Goal: Check status: Check status

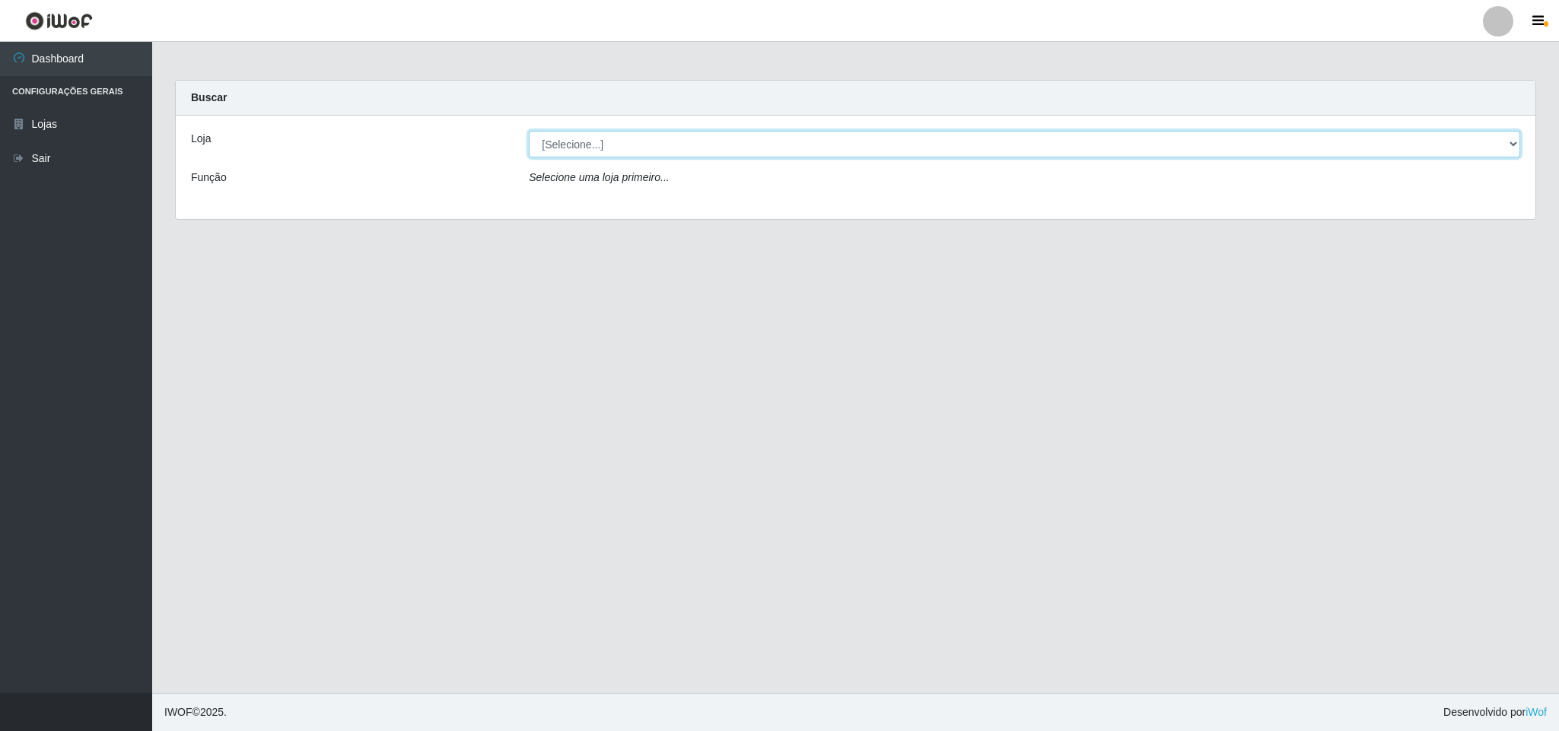
click at [1502, 139] on select "[Selecione...] Bemais Supermercados - B11 Manaíra" at bounding box center [1025, 144] width 992 height 27
select select "409"
click at [529, 131] on select "[Selecione...] Bemais Supermercados - B11 Manaíra" at bounding box center [1025, 144] width 992 height 27
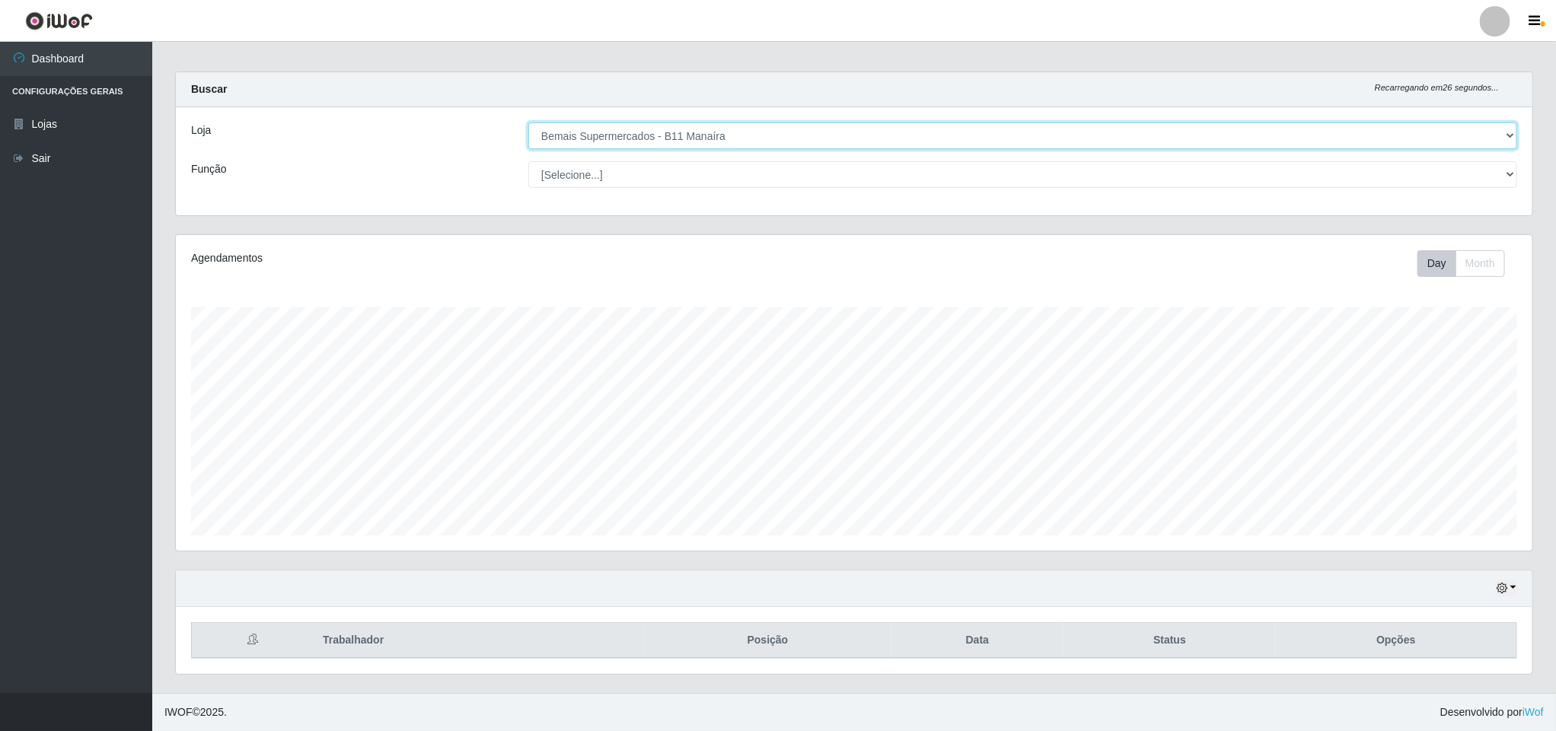
scroll to position [12, 0]
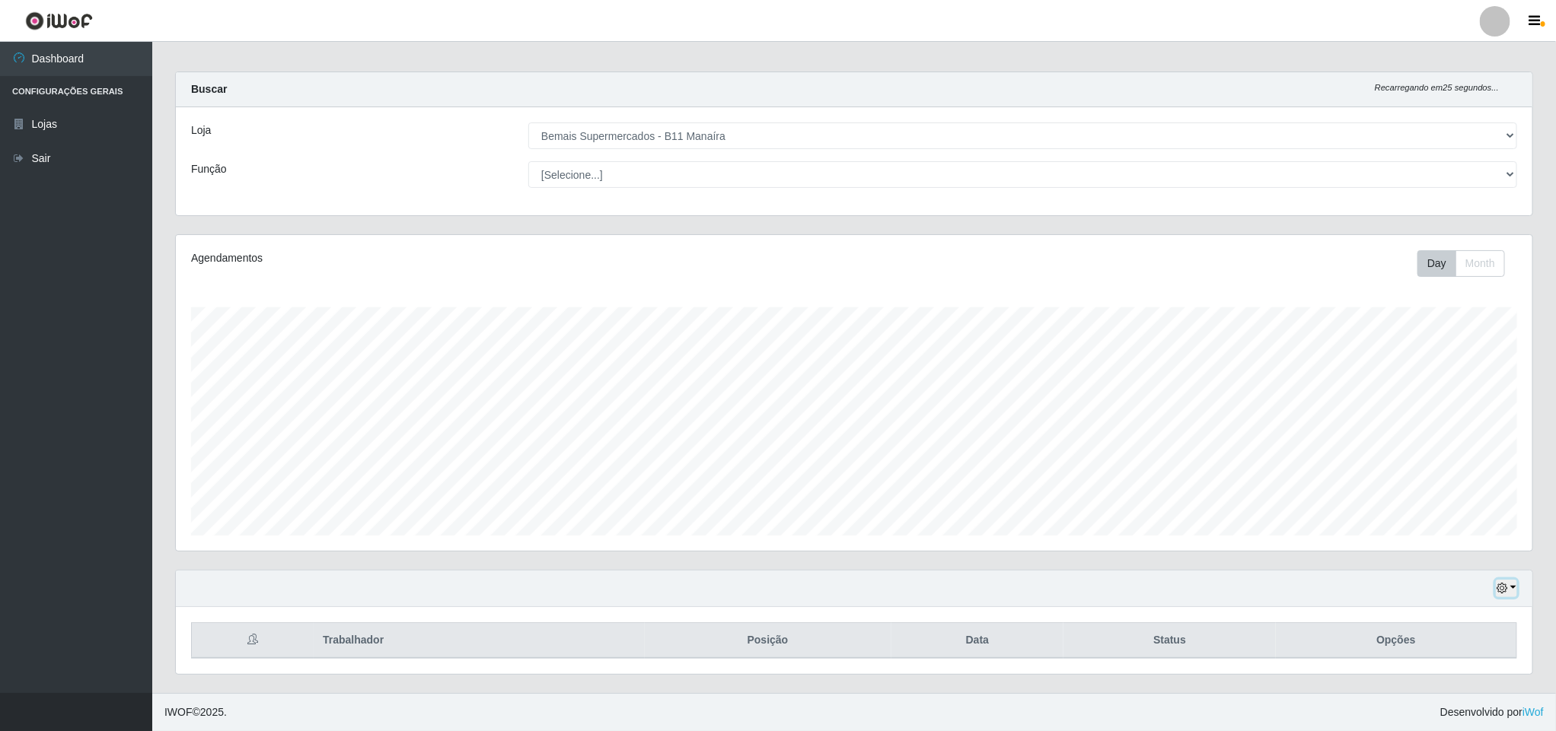
click at [1507, 592] on icon "button" at bounding box center [1501, 588] width 11 height 11
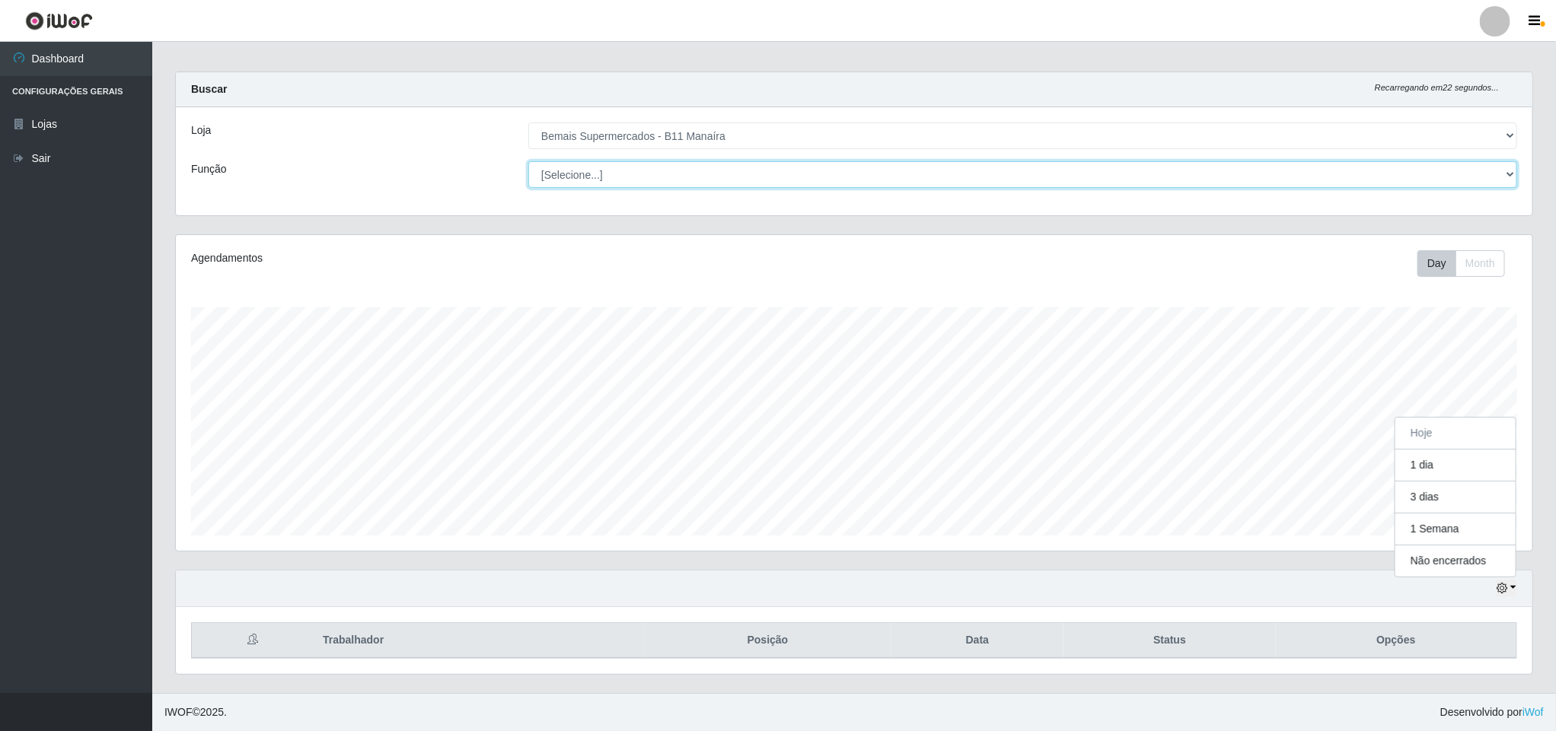
click at [1493, 161] on select "[Selecione...] ASG ASG + ASG ++ Auxiliar de Estacionamento Auxiliar de Estacion…" at bounding box center [1022, 174] width 989 height 27
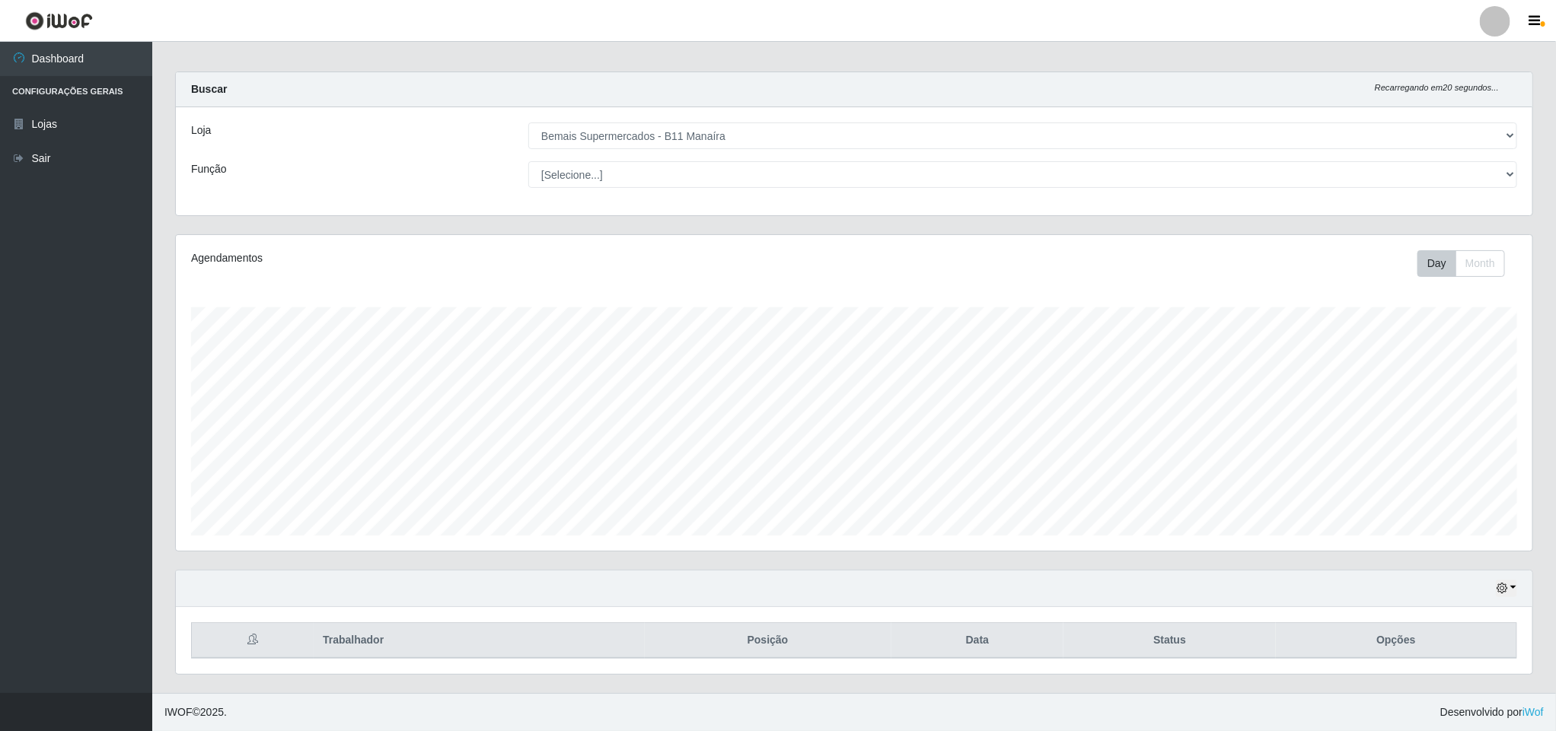
click at [391, 119] on div "Loja [Selecione...] Bemais Supermercados - B11 Manaíra Função [Selecione...] AS…" at bounding box center [854, 161] width 1356 height 108
click at [1507, 588] on icon "button" at bounding box center [1501, 588] width 11 height 11
click at [1436, 530] on button "1 Semana" at bounding box center [1455, 530] width 120 height 32
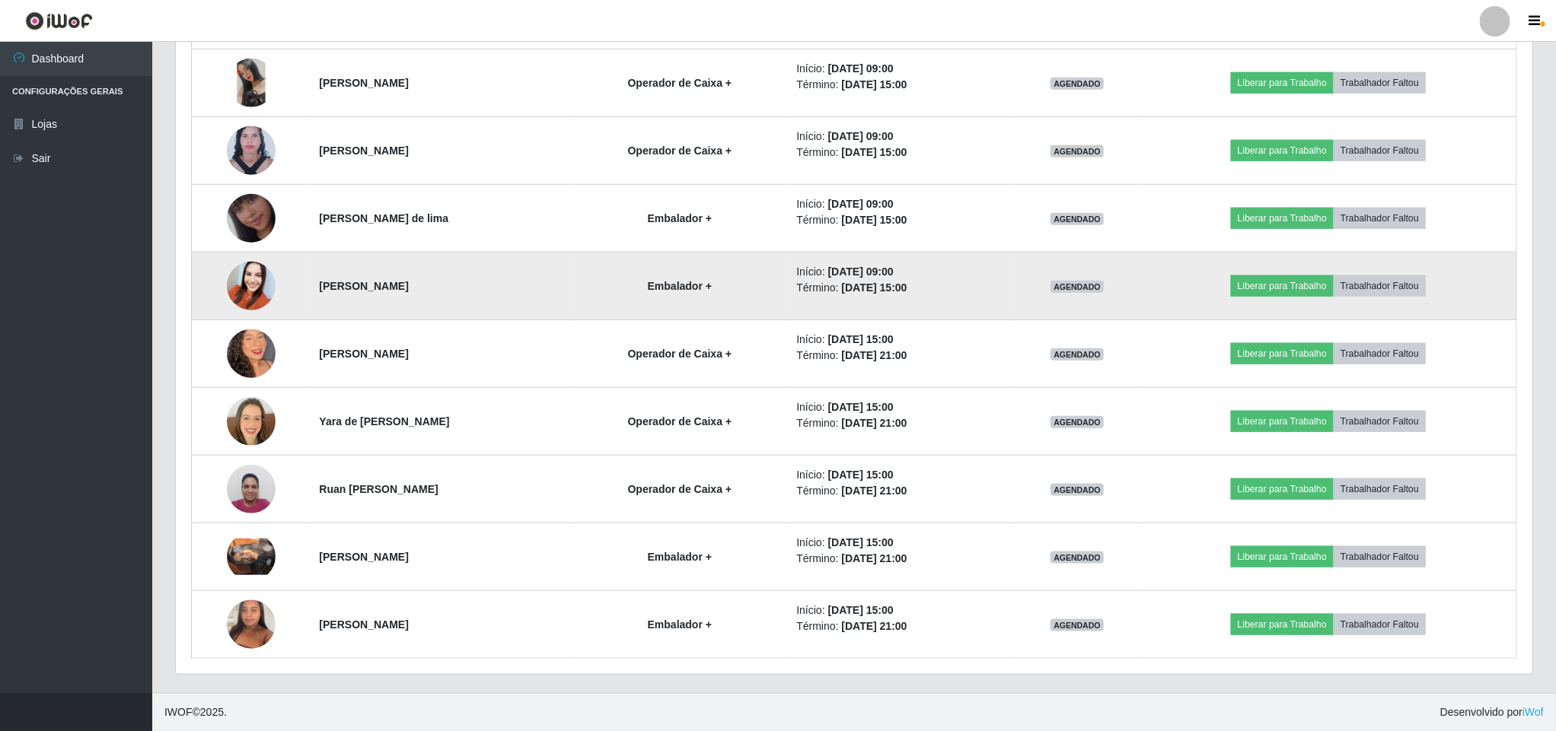
scroll to position [693, 0]
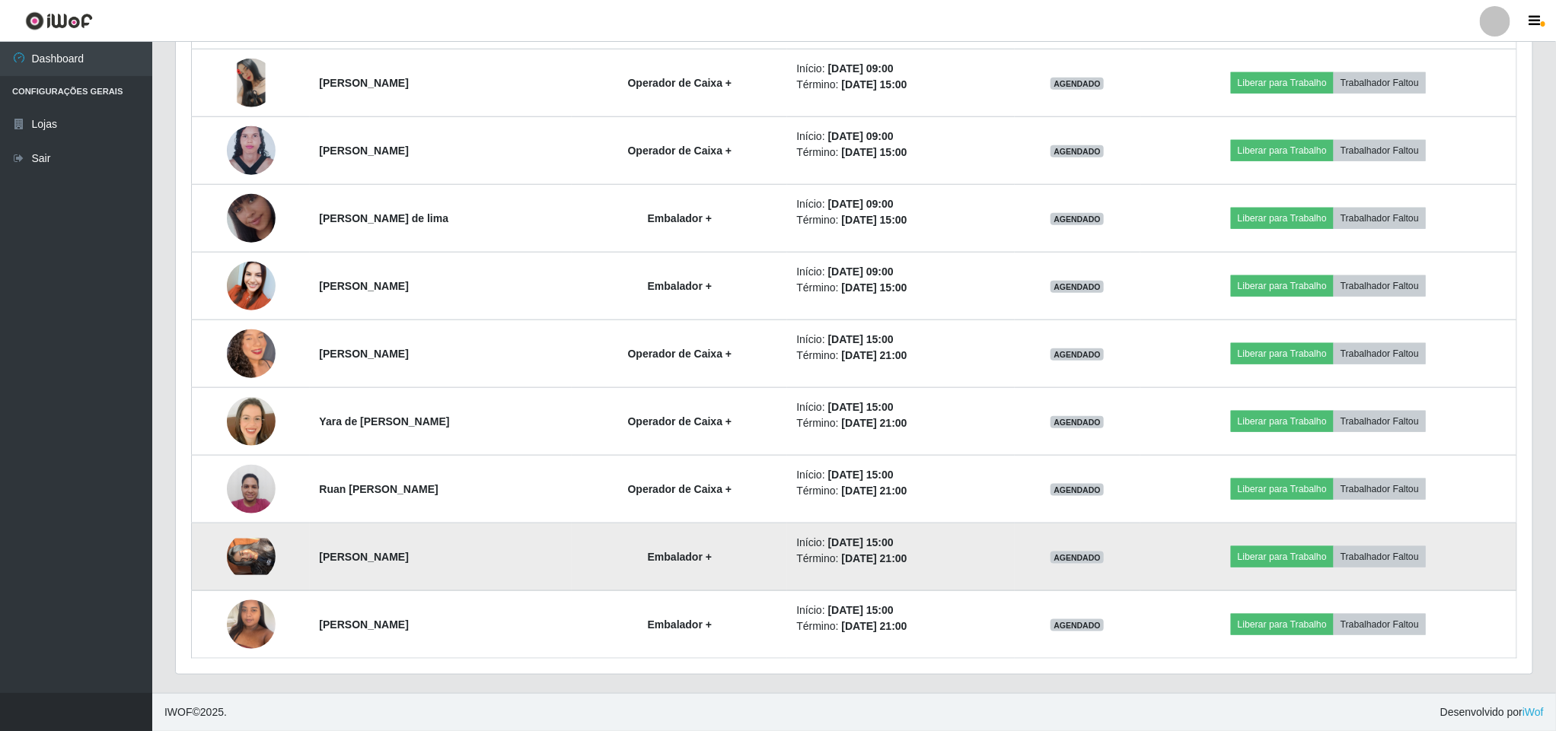
click at [244, 558] on img at bounding box center [251, 557] width 49 height 37
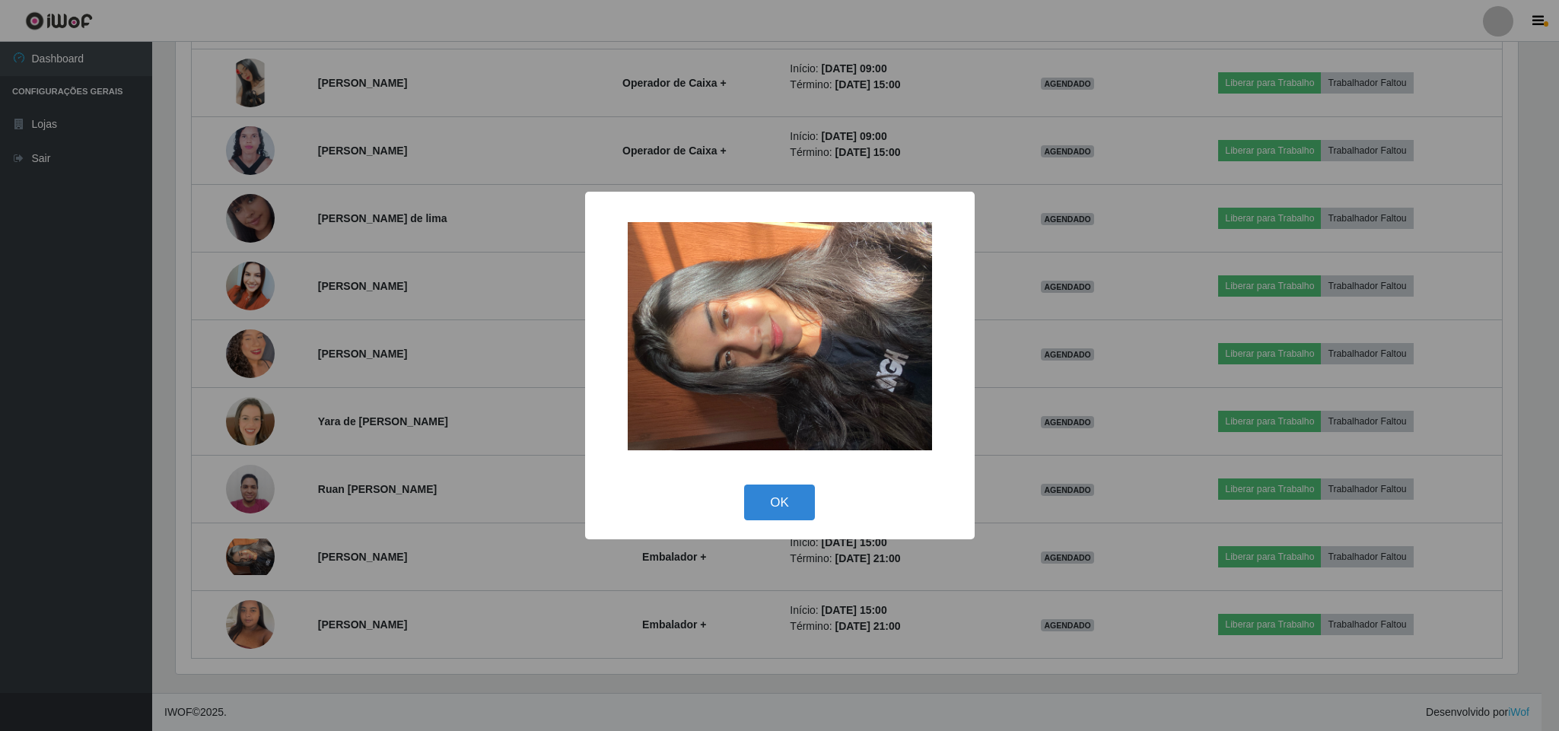
click at [540, 9] on div "× OK Cancel" at bounding box center [779, 365] width 1559 height 731
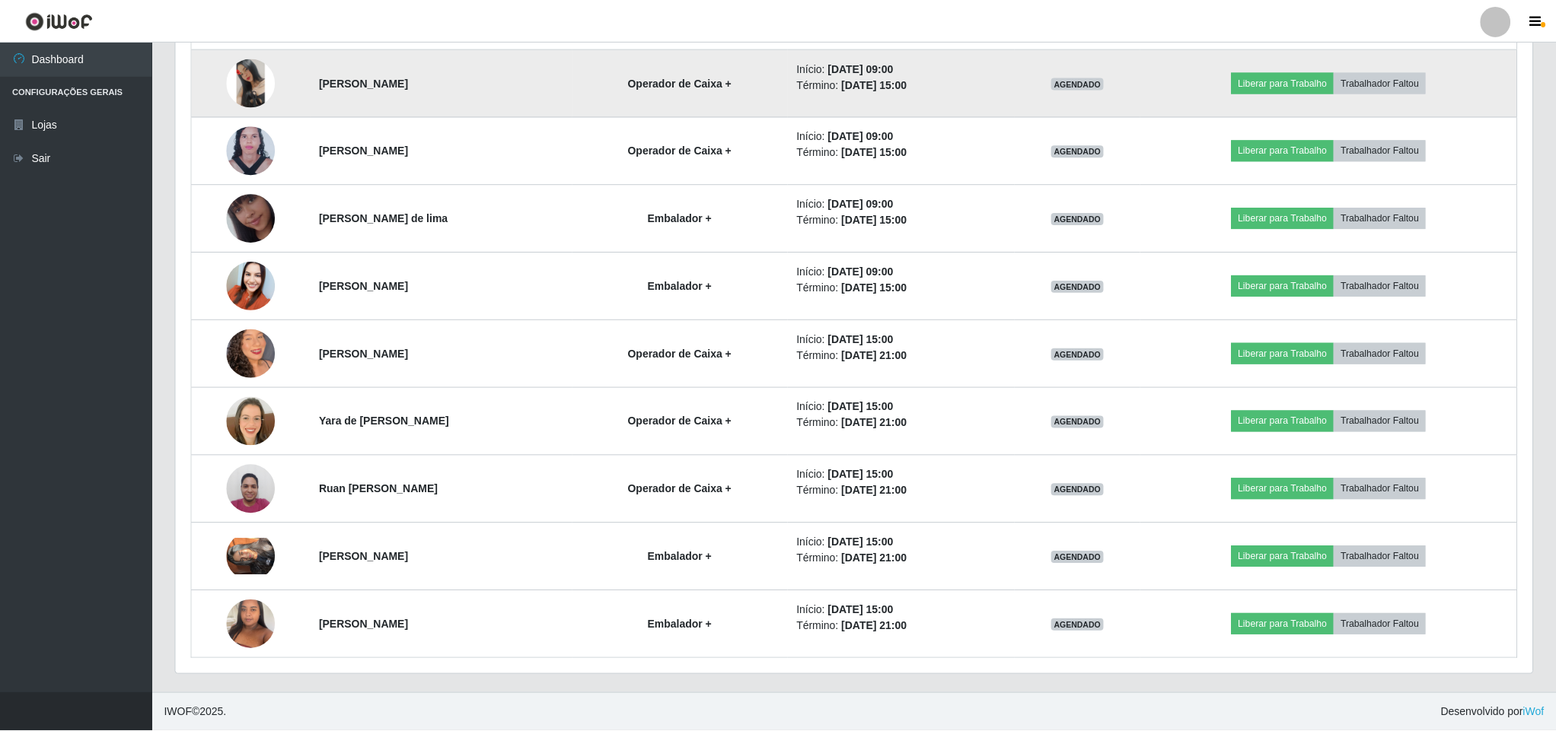
scroll to position [317, 1355]
click at [238, 81] on img at bounding box center [251, 83] width 49 height 49
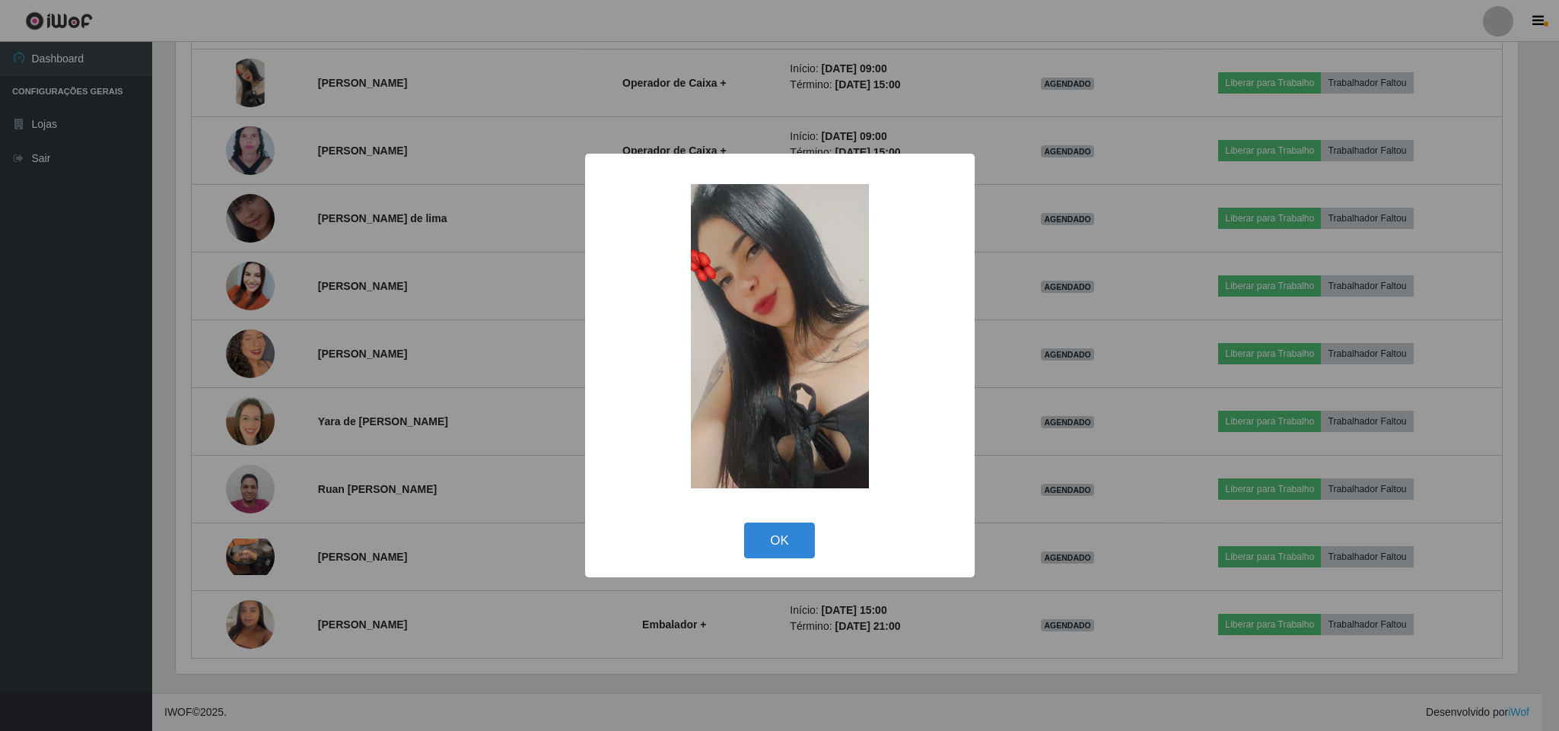
click at [18, 406] on div "× OK Cancel" at bounding box center [779, 365] width 1559 height 731
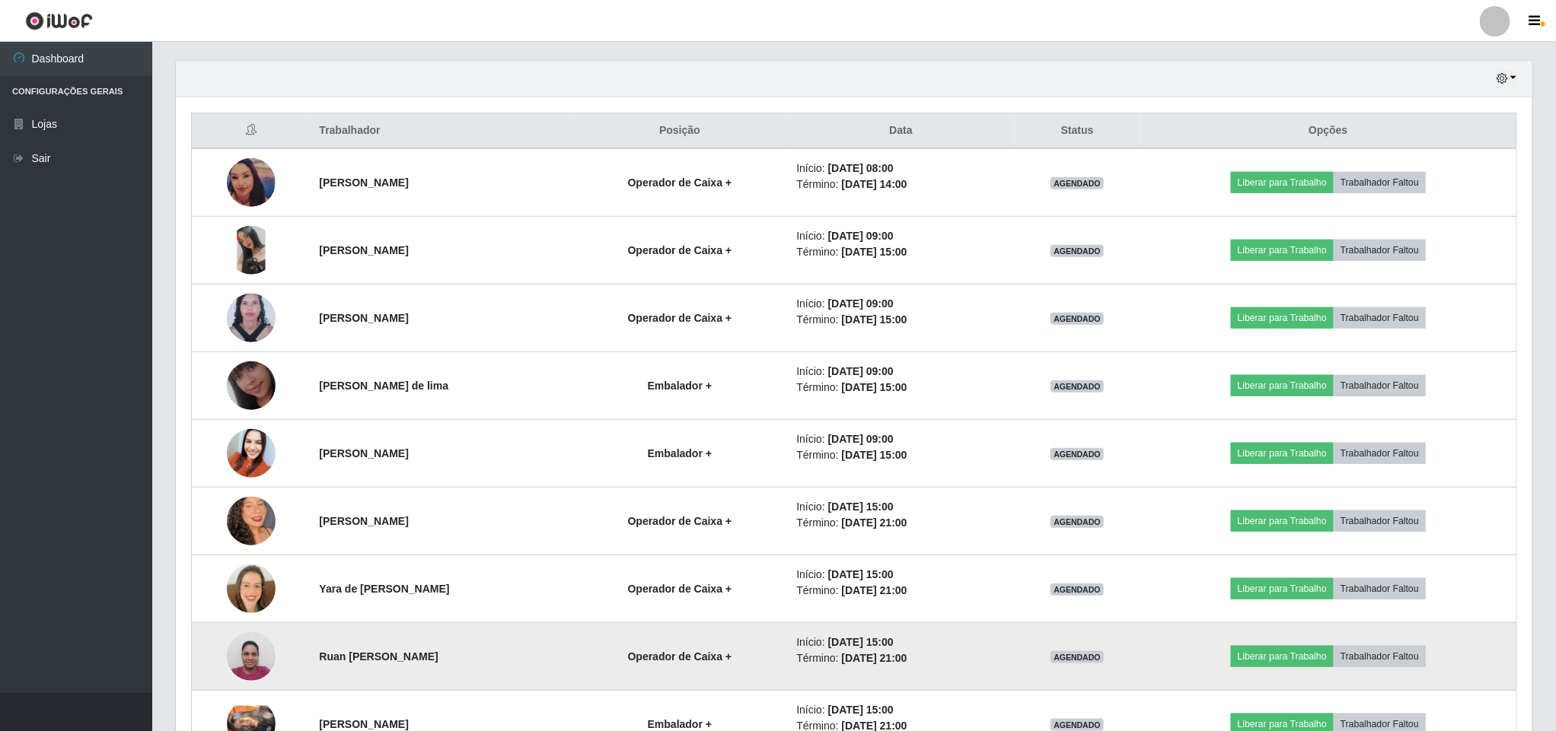
scroll to position [464, 0]
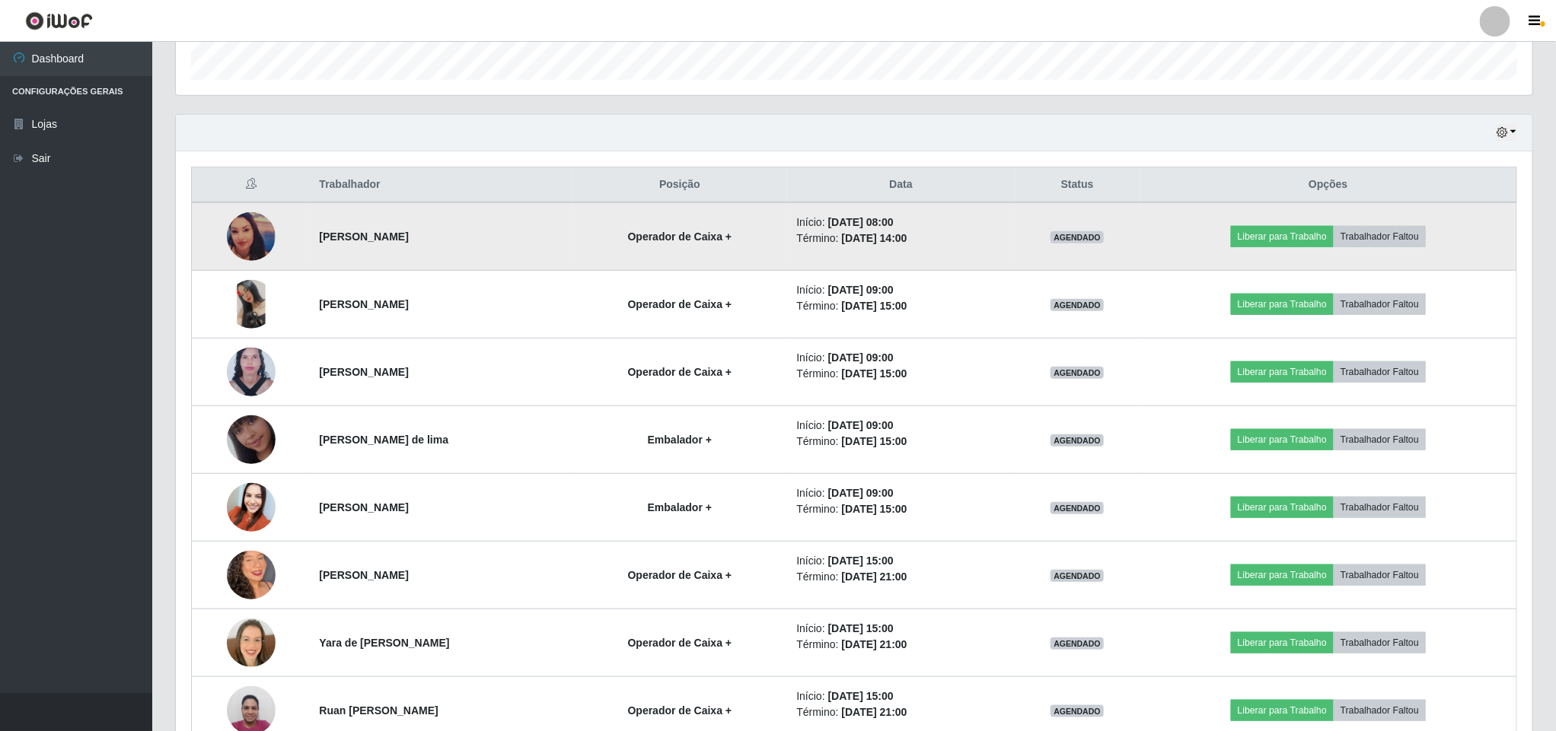
click at [235, 240] on img at bounding box center [251, 236] width 49 height 49
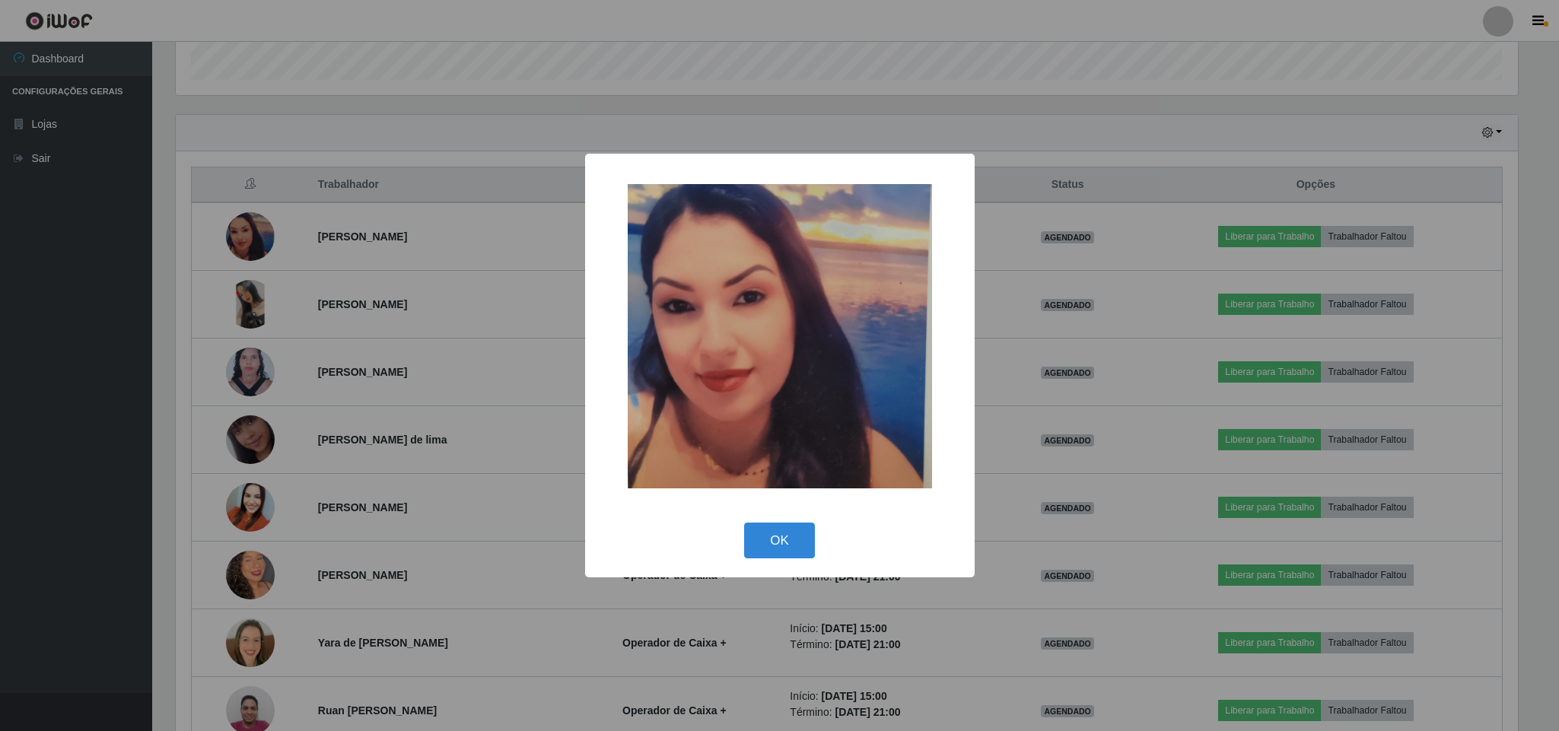
click at [67, 393] on div "× OK Cancel" at bounding box center [779, 365] width 1559 height 731
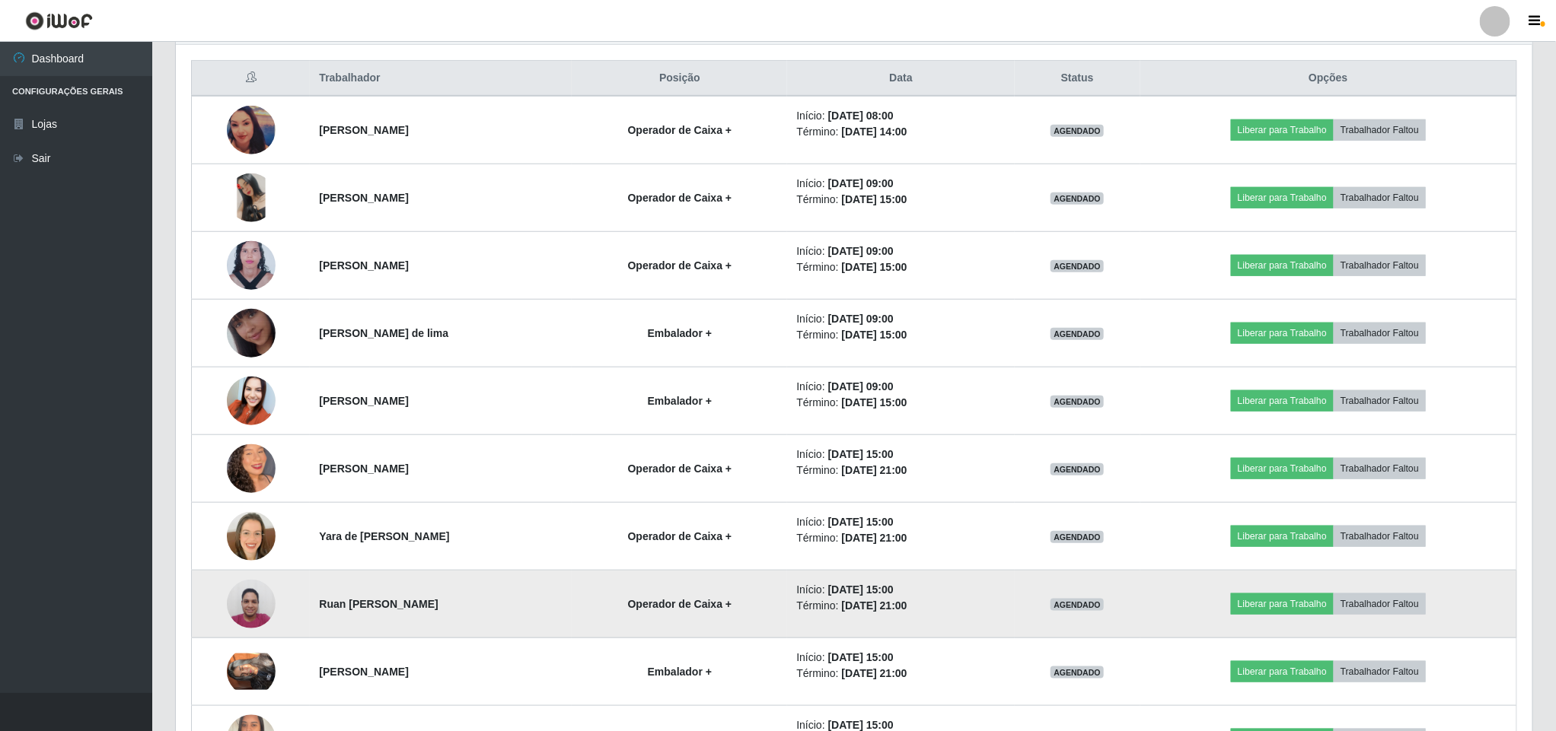
scroll to position [693, 0]
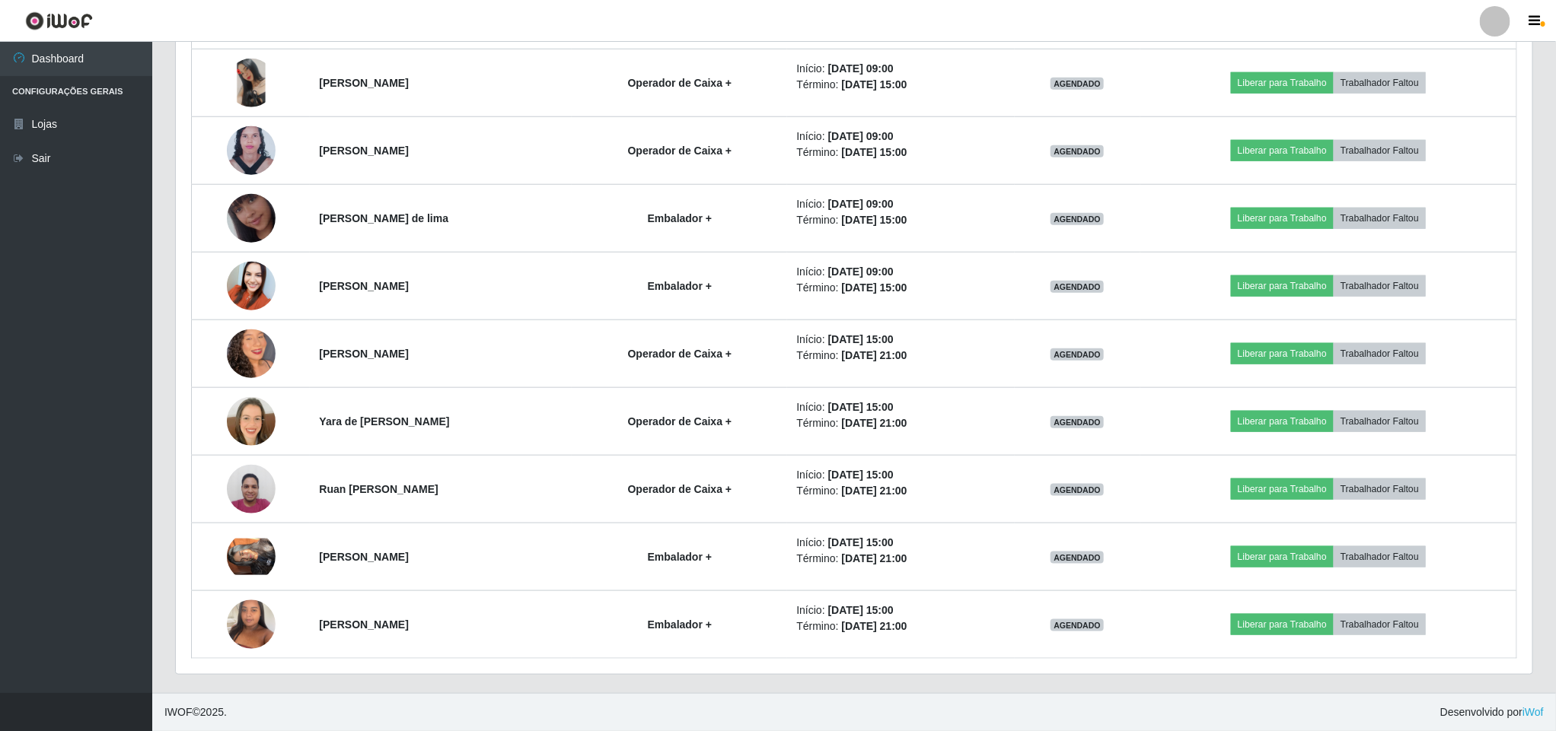
click at [1078, 678] on div "Hoje 1 dia 3 dias 1 Semana Não encerrados Trabalhador Posição Data Status Opçõe…" at bounding box center [854, 293] width 1381 height 801
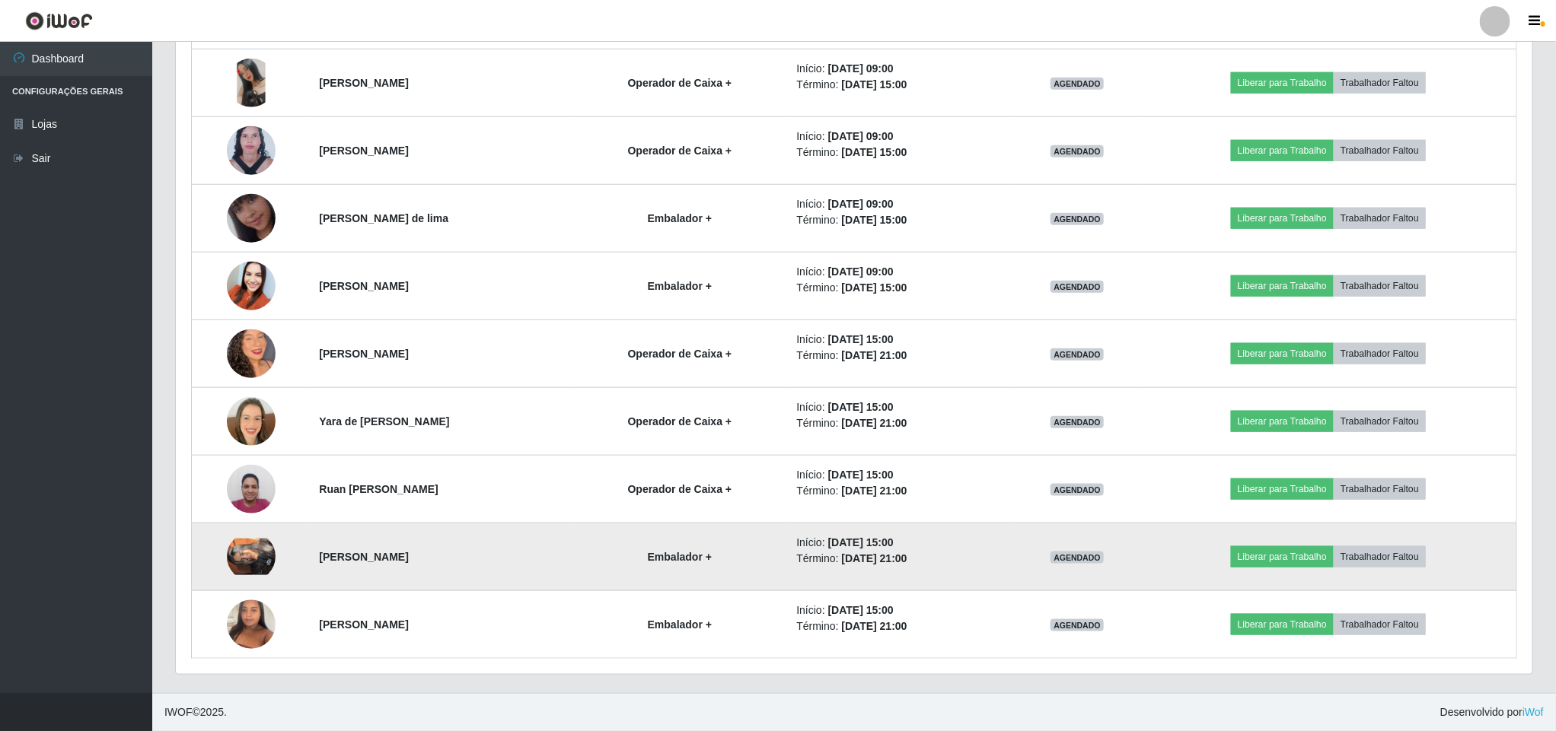
click at [243, 553] on img at bounding box center [251, 557] width 49 height 37
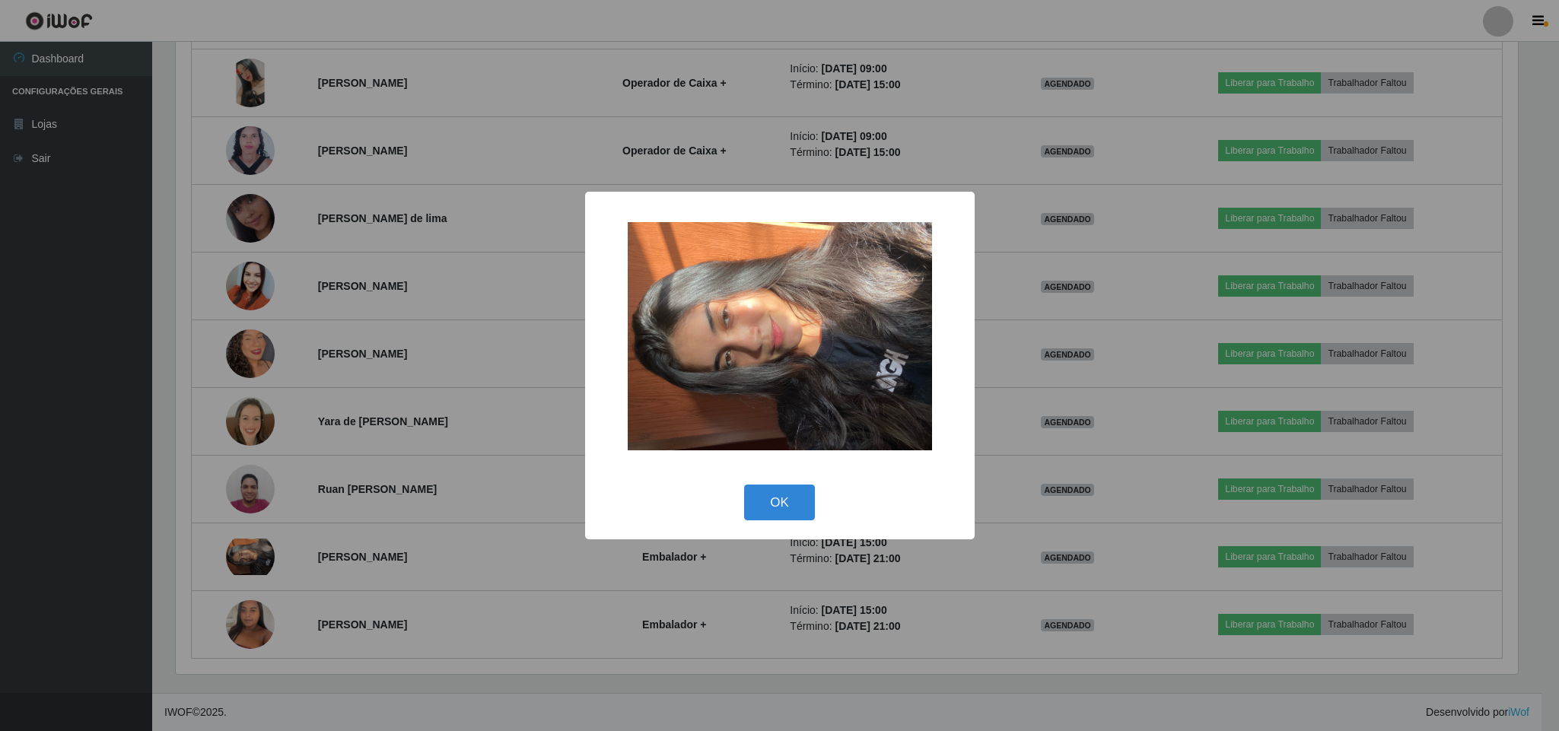
drag, startPoint x: 2, startPoint y: 530, endPoint x: 5, endPoint y: 521, distance: 8.9
click at [3, 528] on div "× OK Cancel" at bounding box center [779, 365] width 1559 height 731
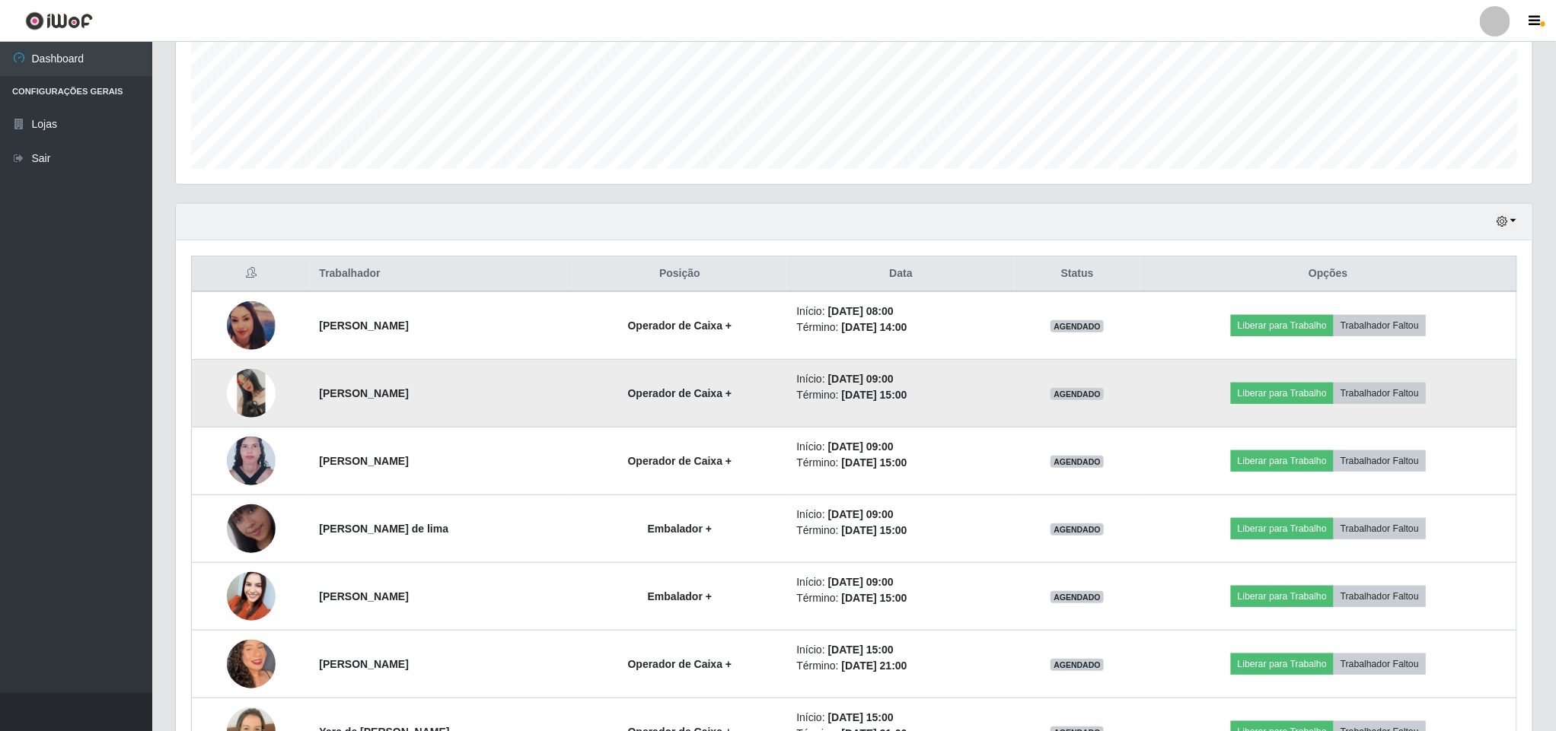
scroll to position [350, 0]
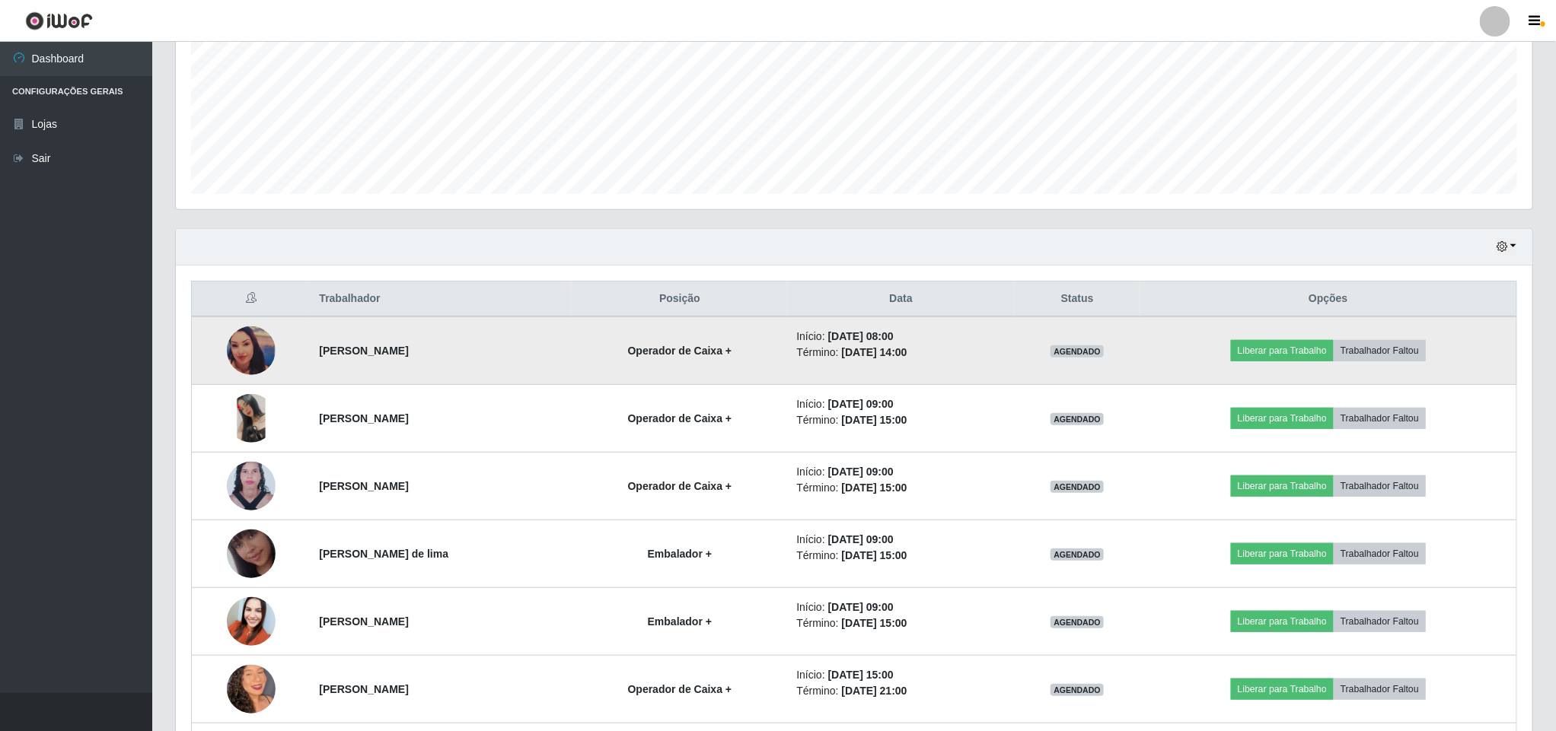
click at [242, 365] on img at bounding box center [251, 350] width 49 height 49
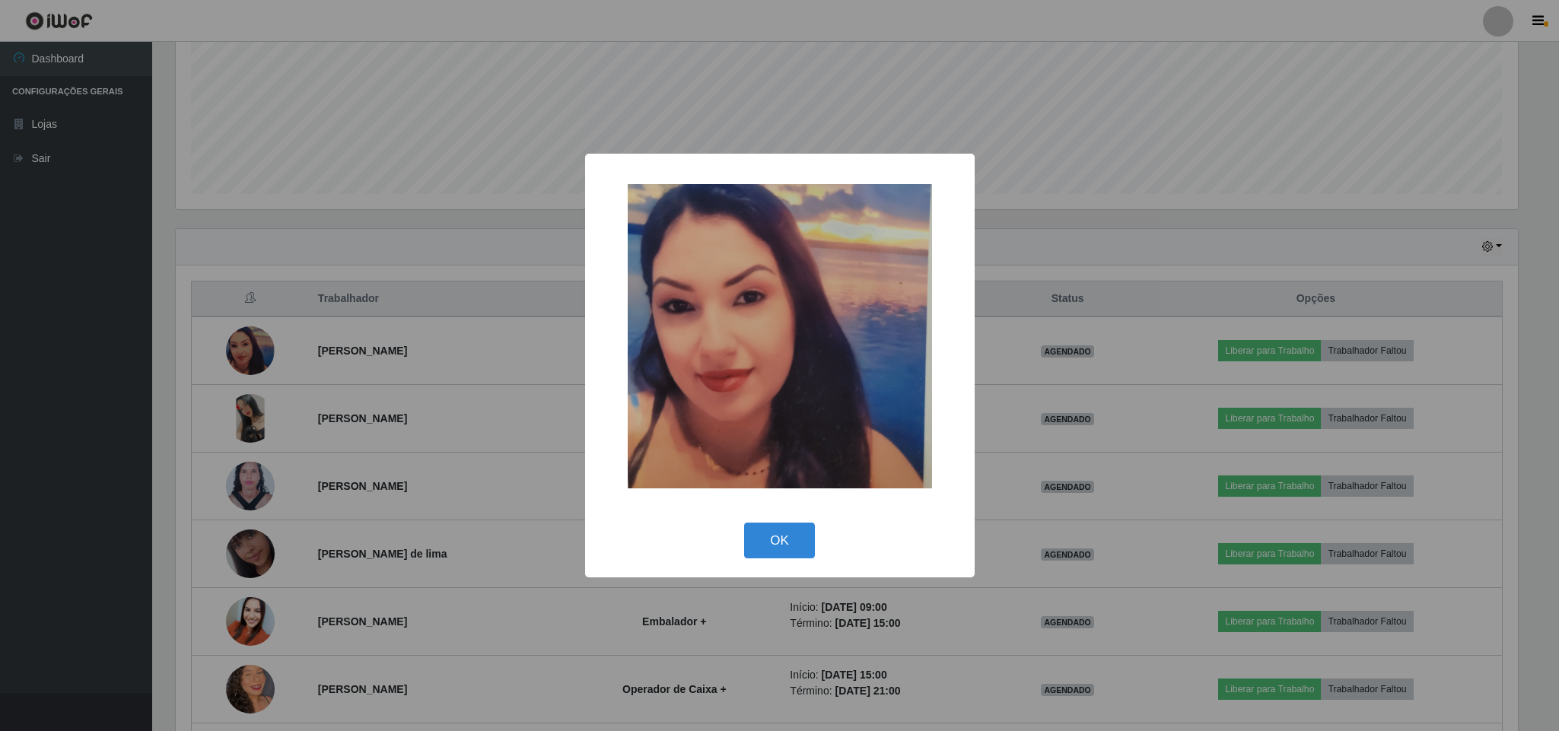
click at [65, 438] on div "× OK Cancel" at bounding box center [779, 365] width 1559 height 731
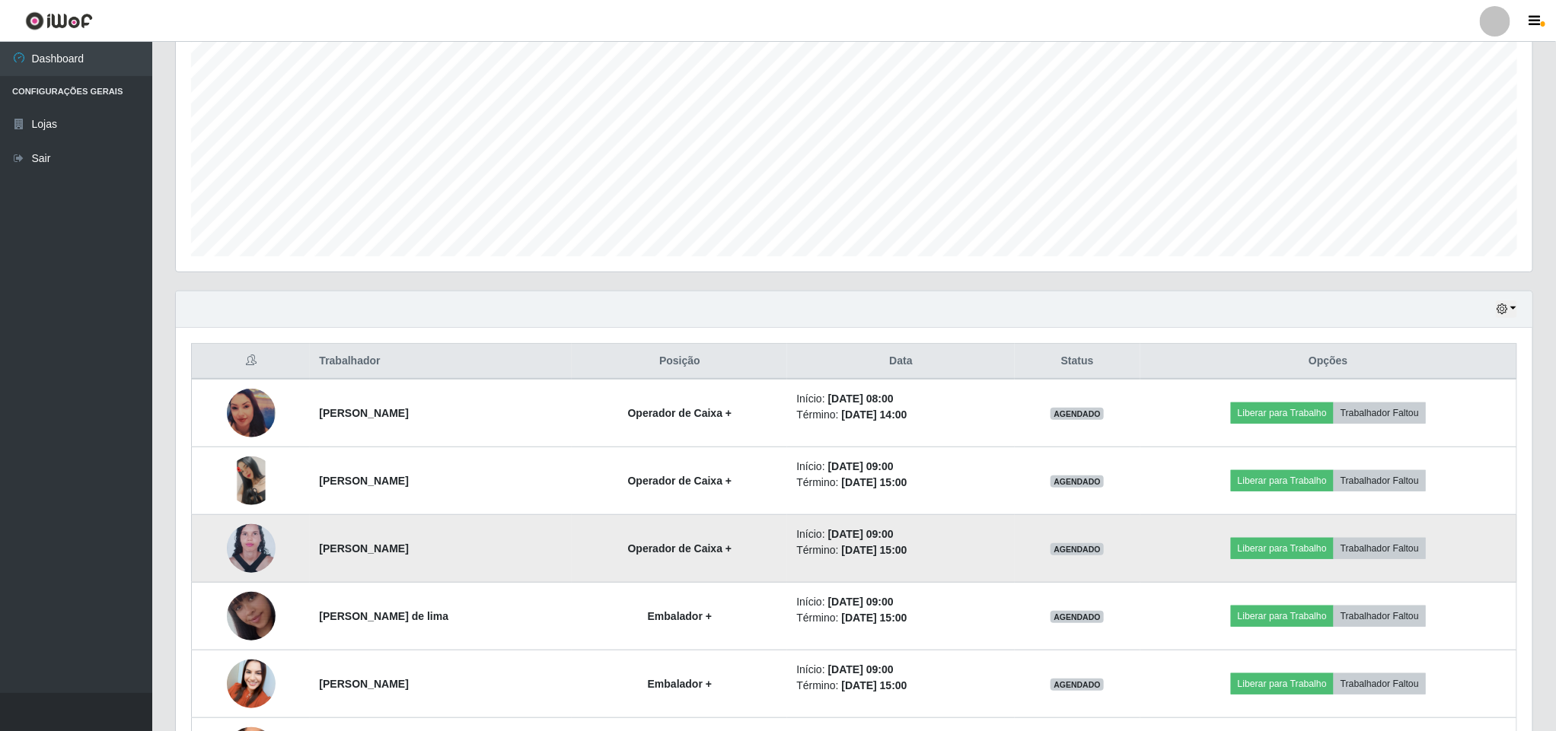
scroll to position [236, 0]
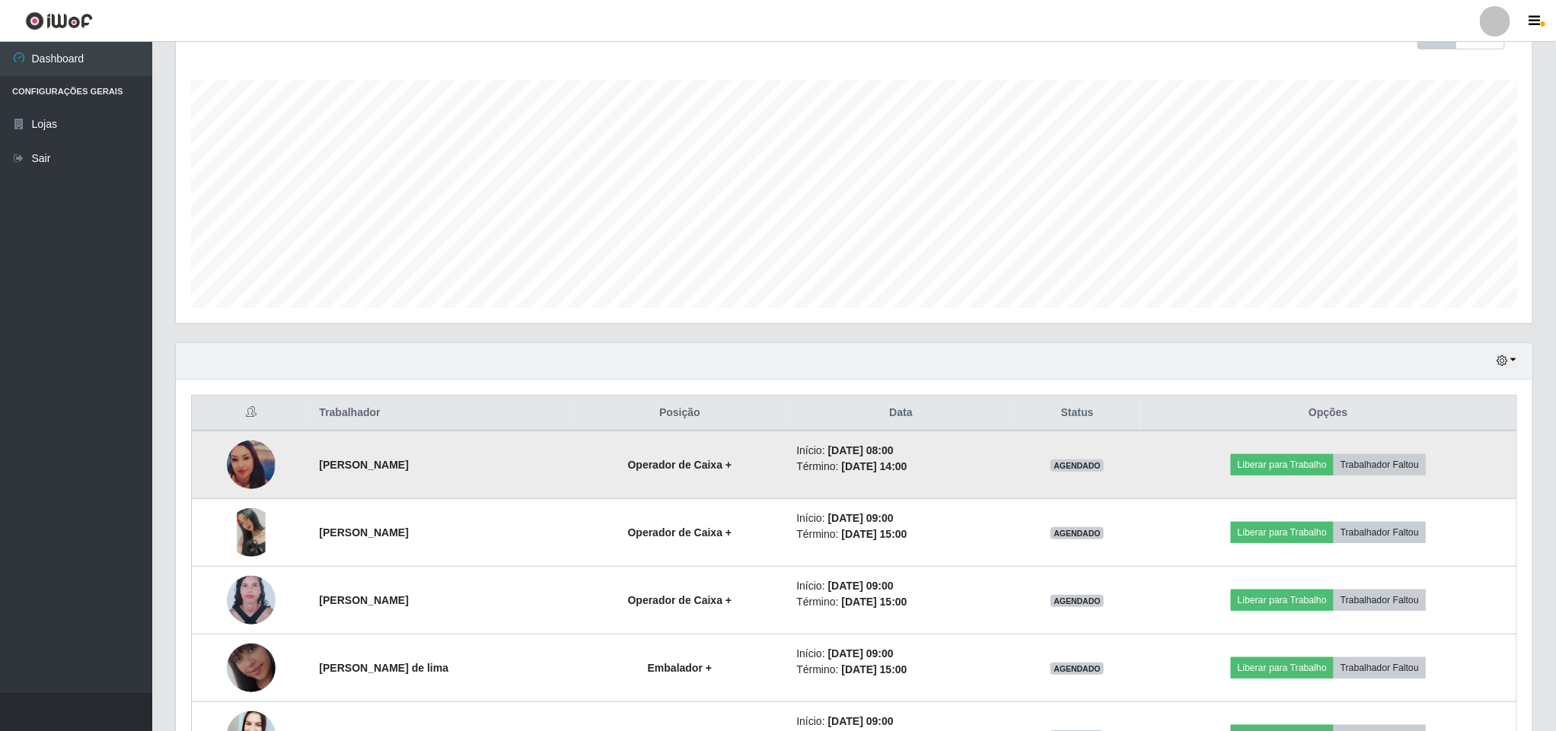
click at [247, 475] on img at bounding box center [251, 465] width 49 height 49
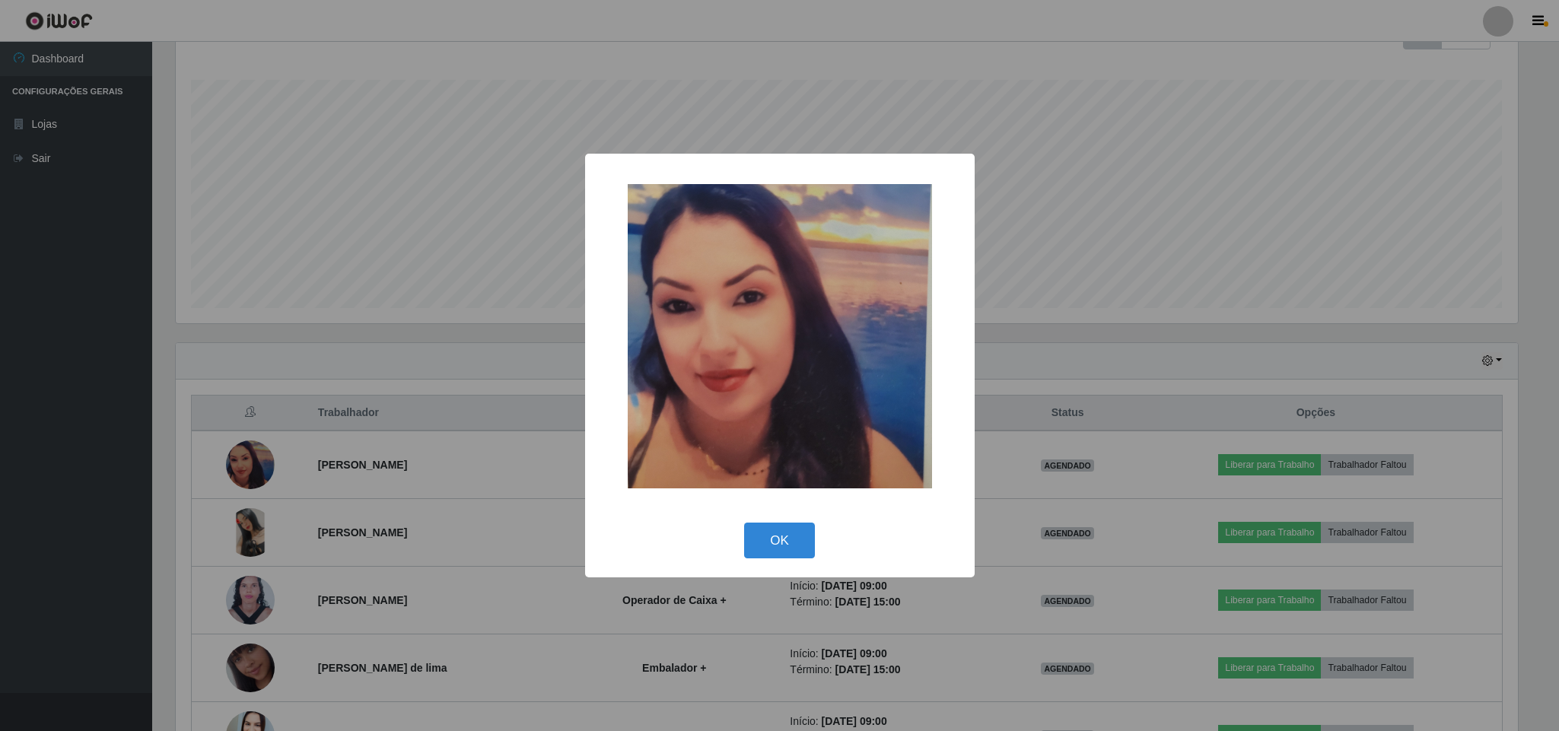
click at [84, 403] on div "× OK Cancel" at bounding box center [779, 365] width 1559 height 731
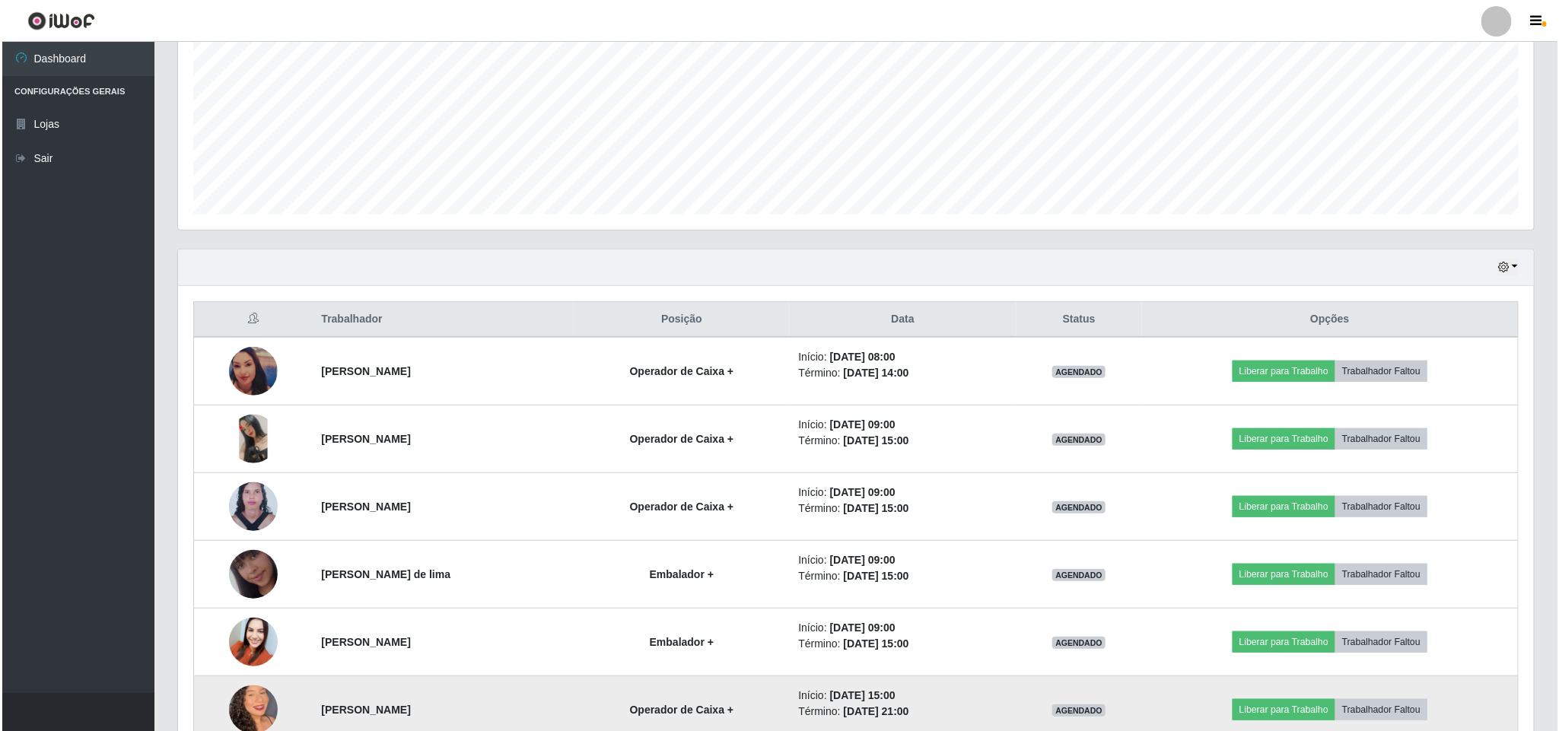
scroll to position [464, 0]
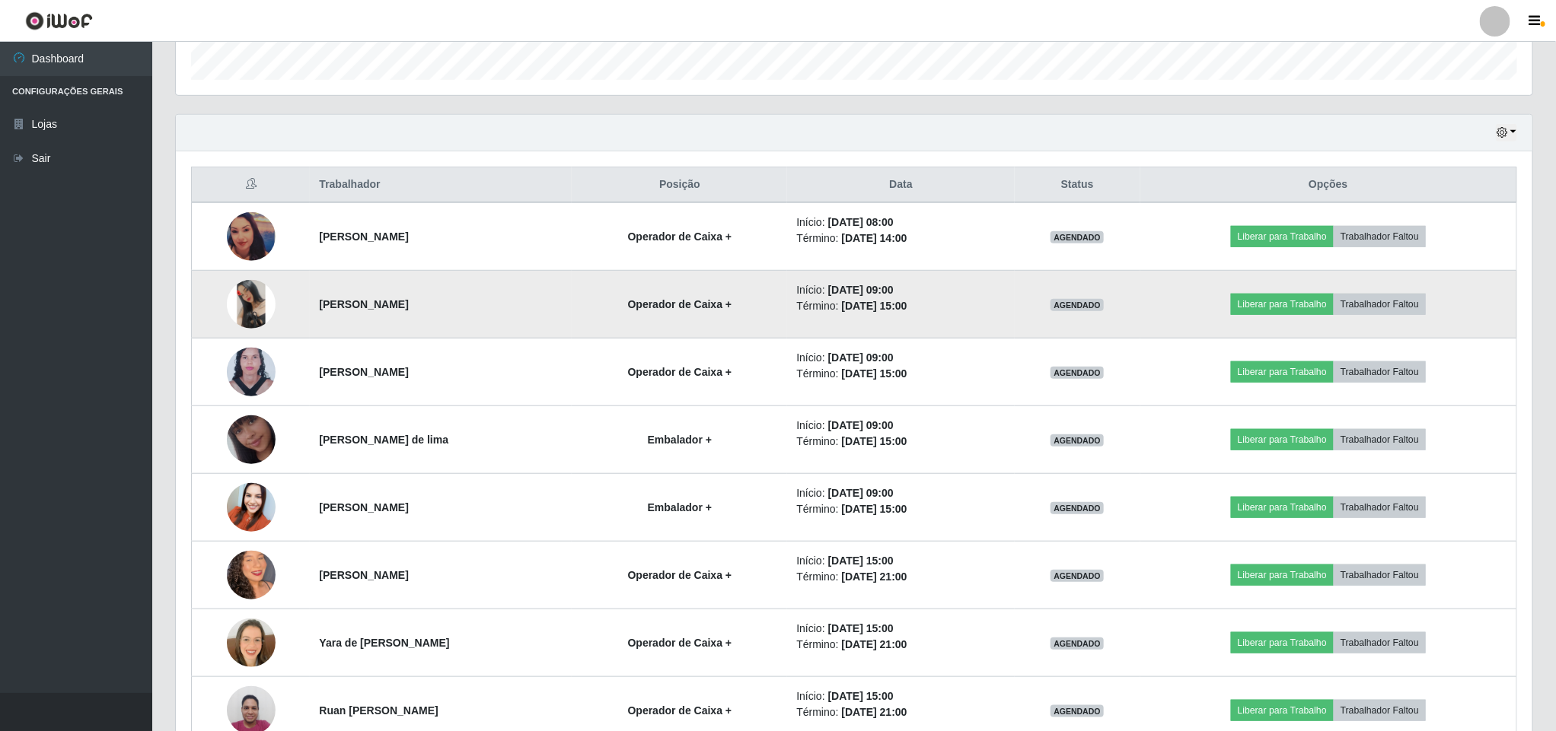
click at [235, 317] on img at bounding box center [251, 304] width 49 height 49
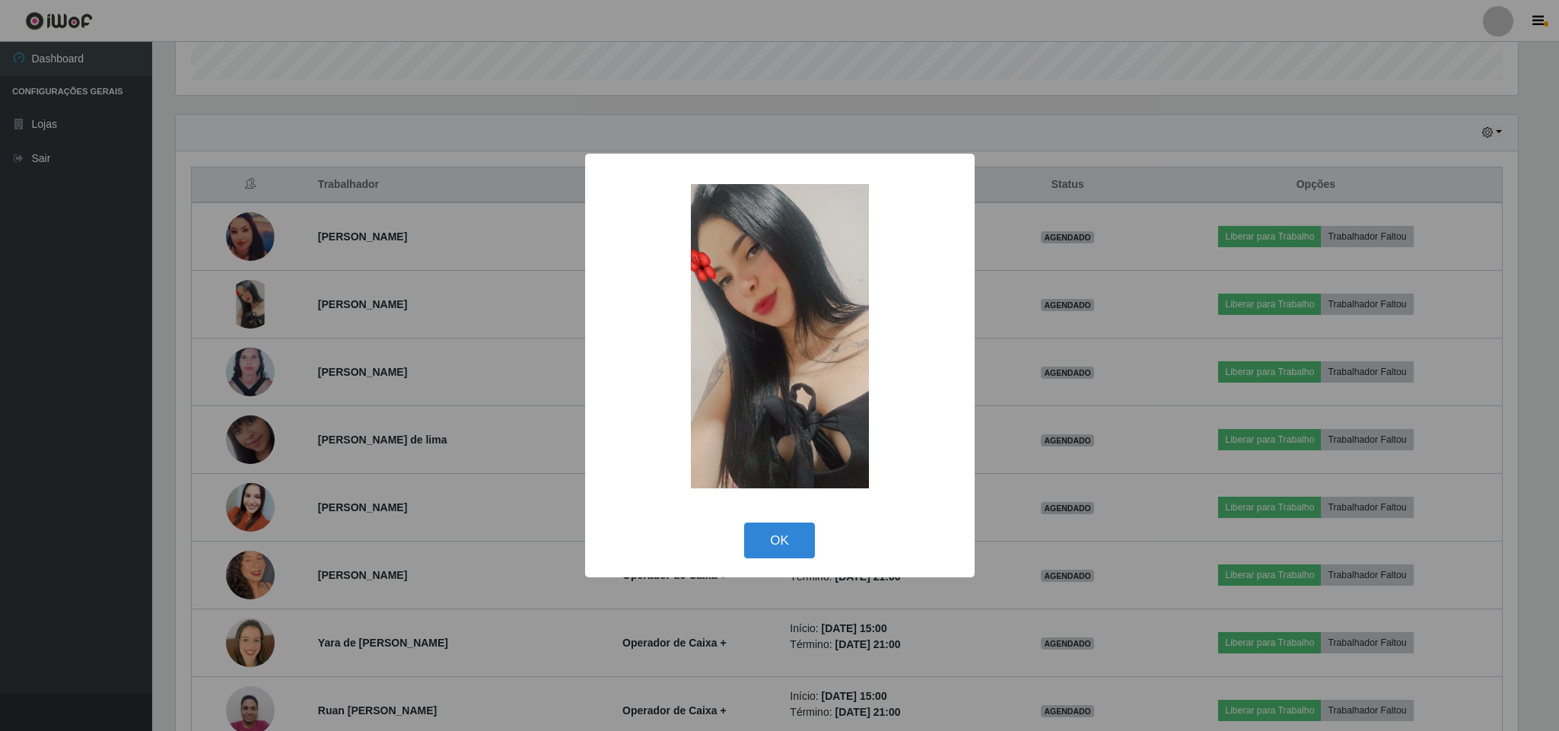
click at [135, 326] on div "× OK Cancel" at bounding box center [779, 365] width 1559 height 731
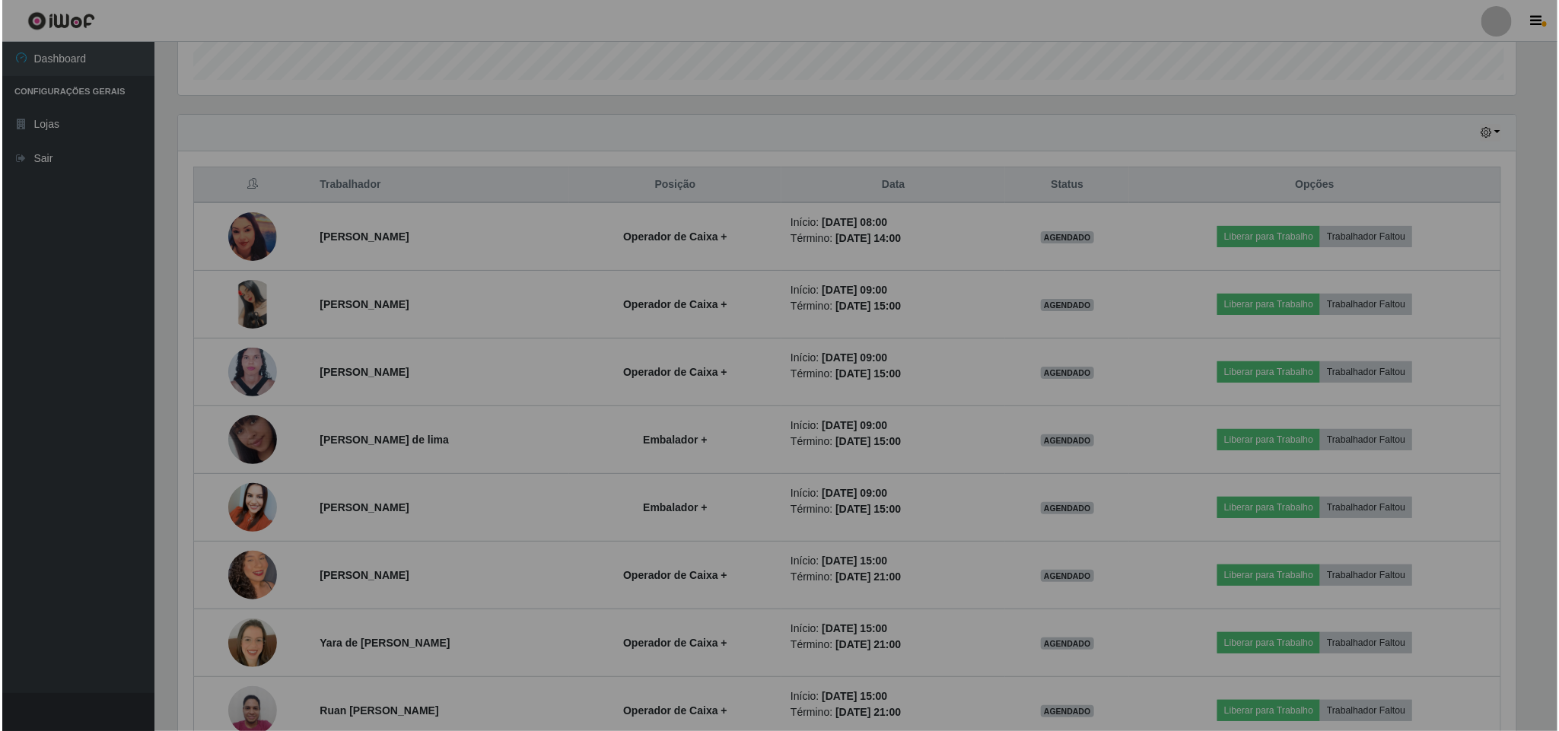
scroll to position [317, 1355]
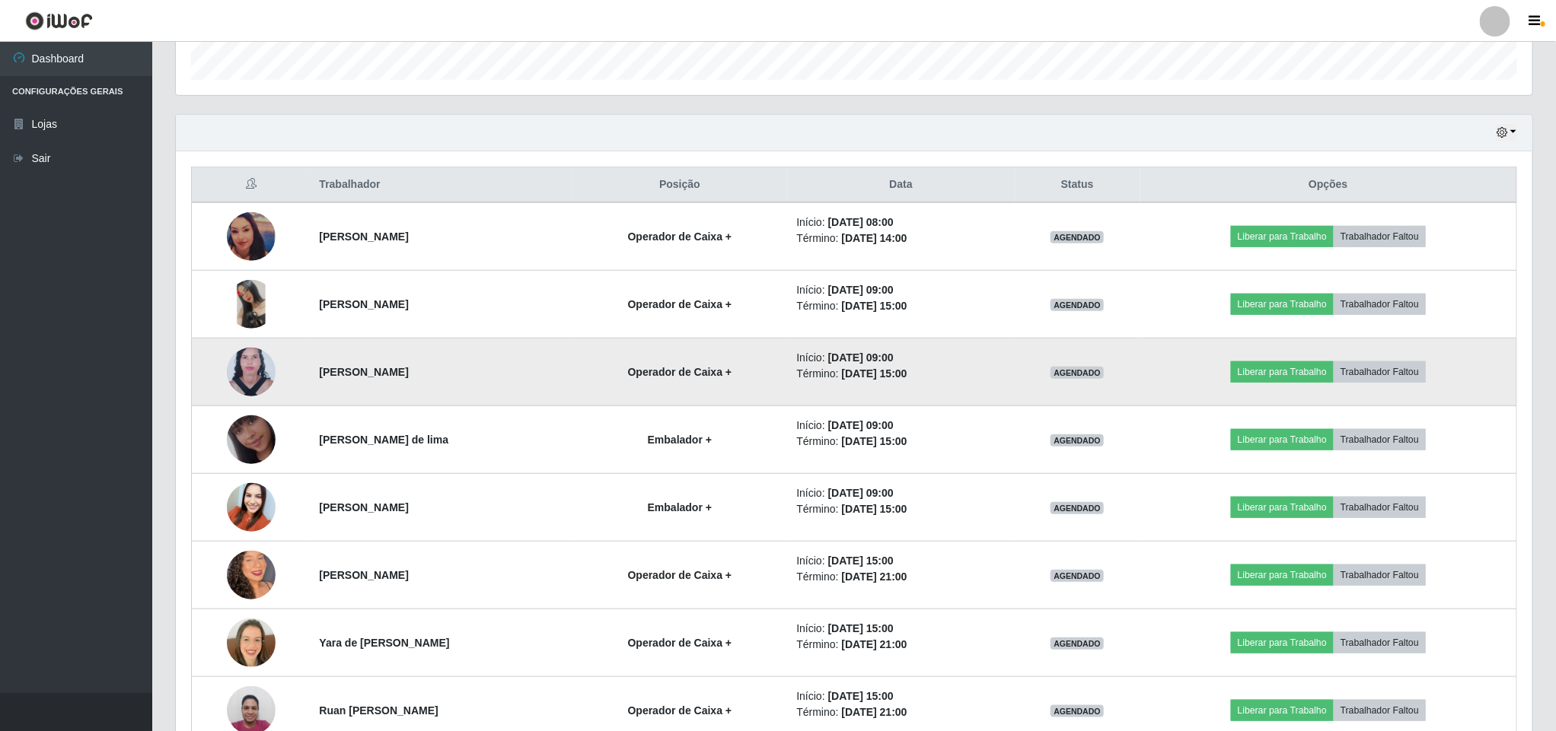
click at [244, 374] on img at bounding box center [251, 372] width 49 height 66
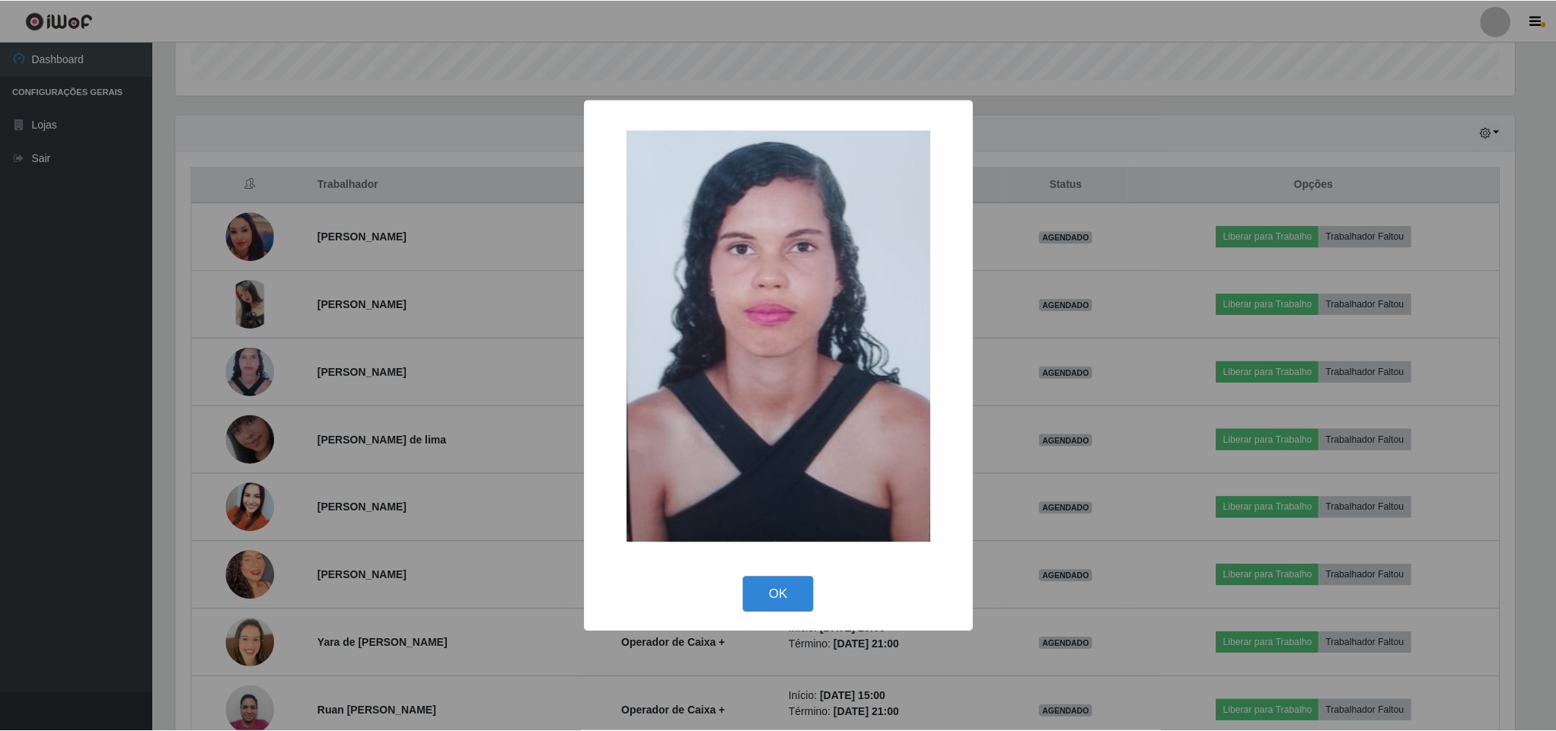
scroll to position [317, 1342]
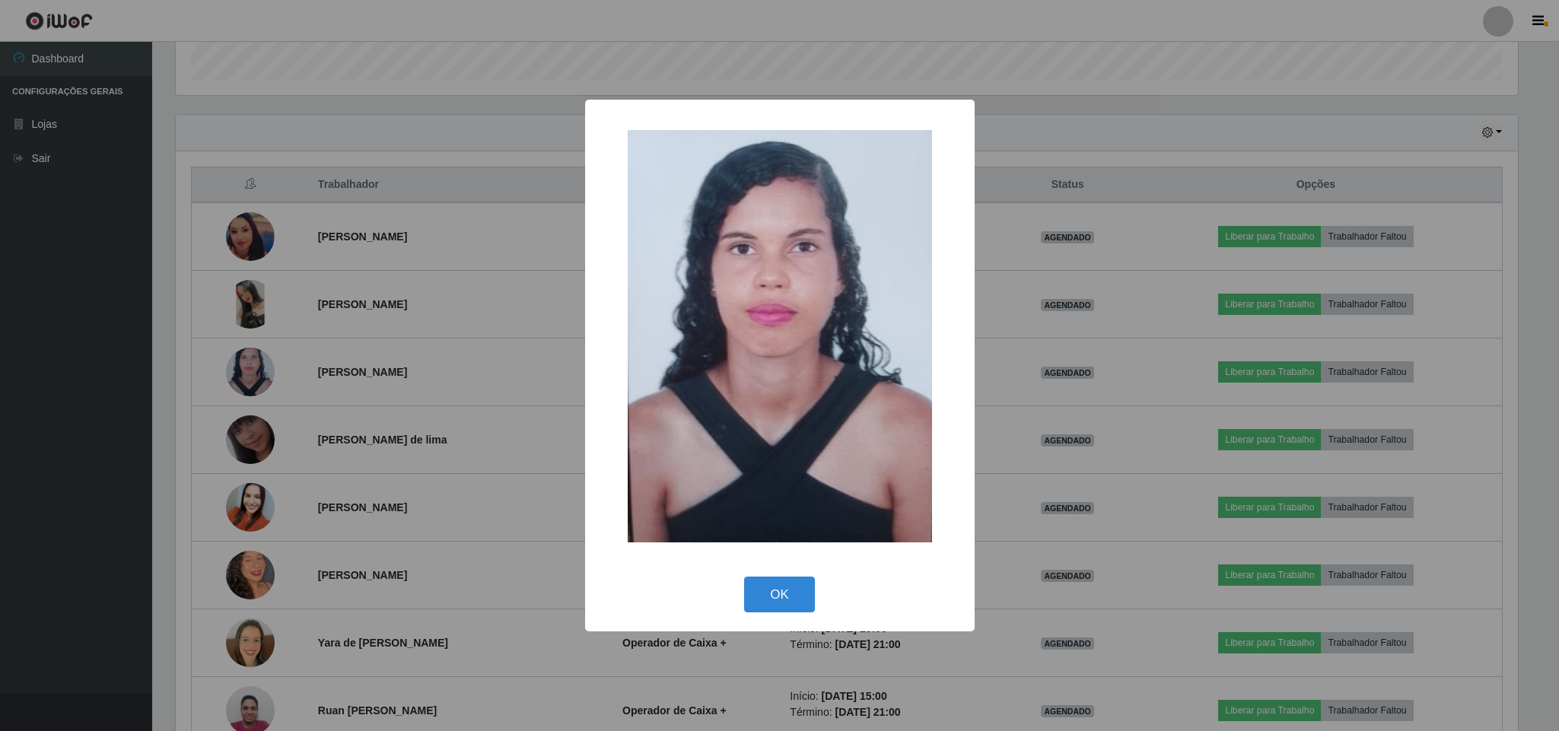
click at [104, 372] on div "× OK Cancel" at bounding box center [779, 365] width 1559 height 731
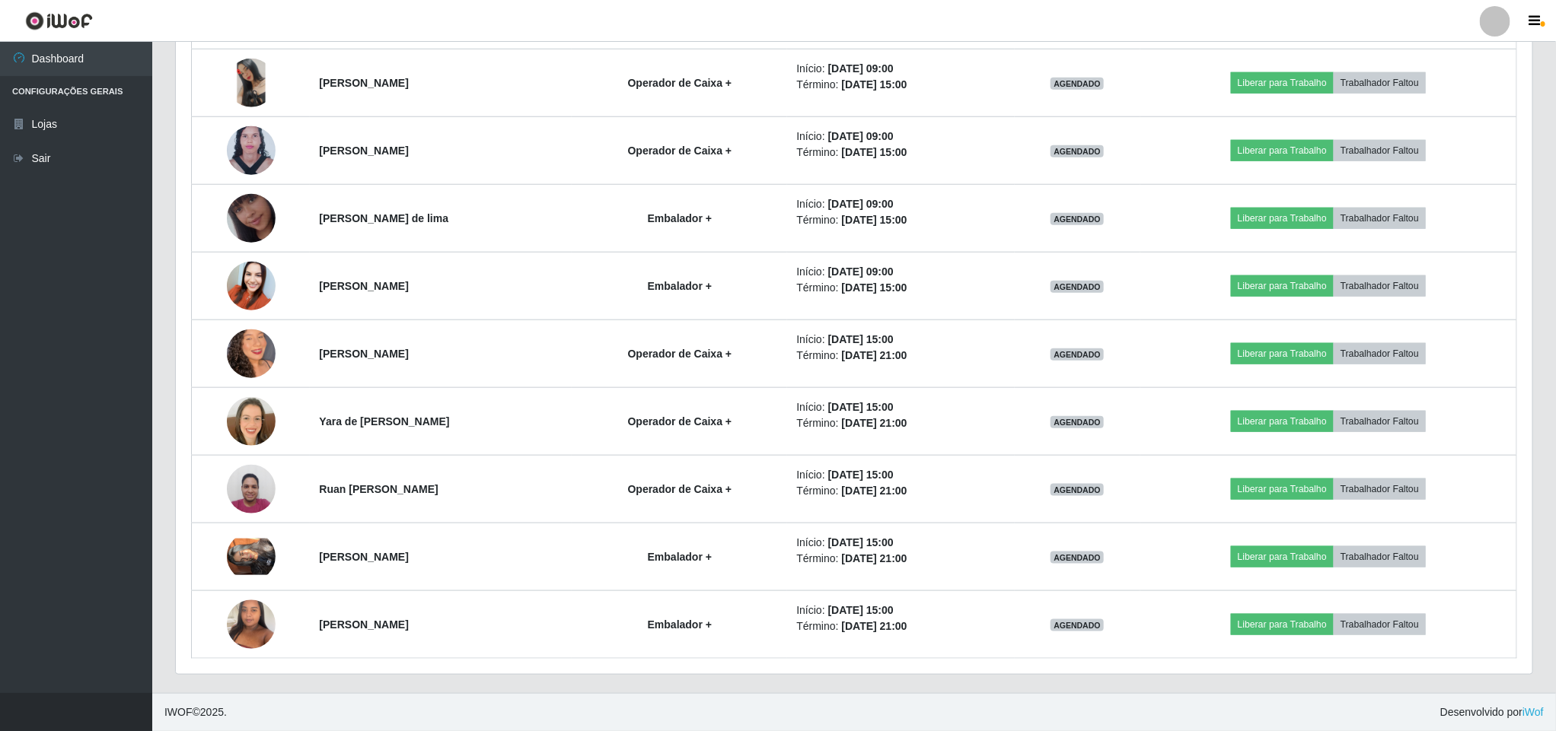
scroll to position [693, 0]
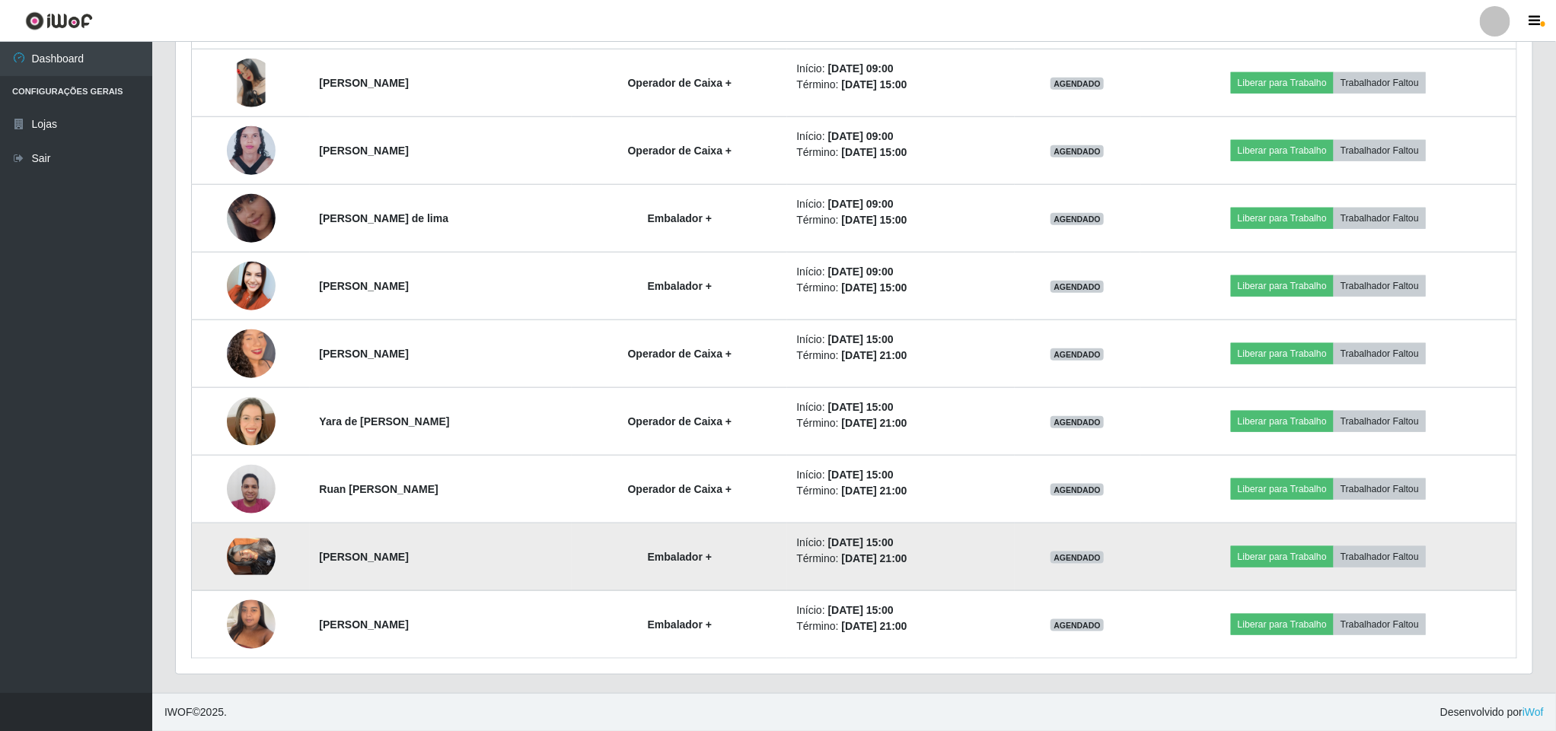
click at [245, 564] on img at bounding box center [251, 557] width 49 height 37
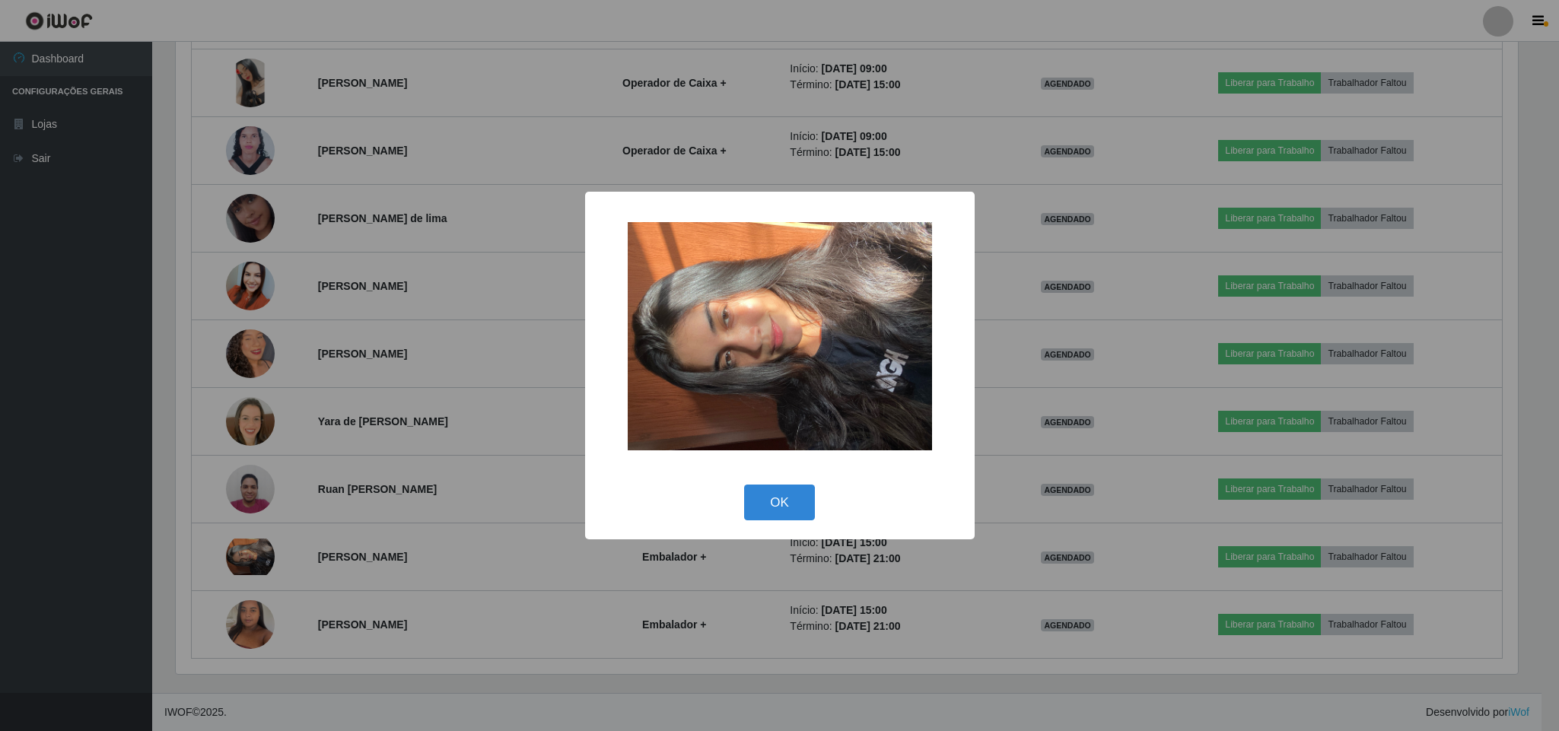
click at [122, 407] on div "× OK Cancel" at bounding box center [779, 365] width 1559 height 731
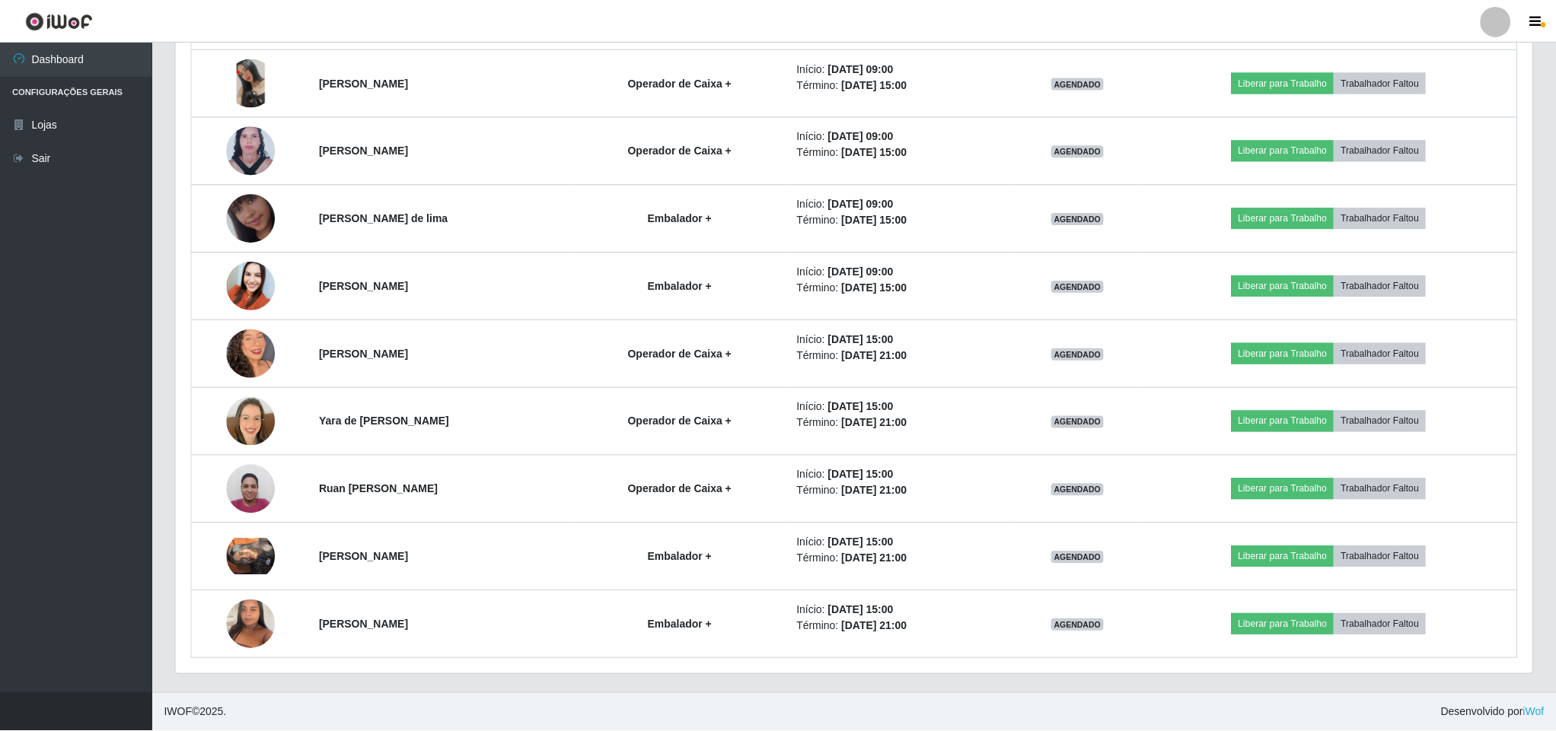
scroll to position [317, 1355]
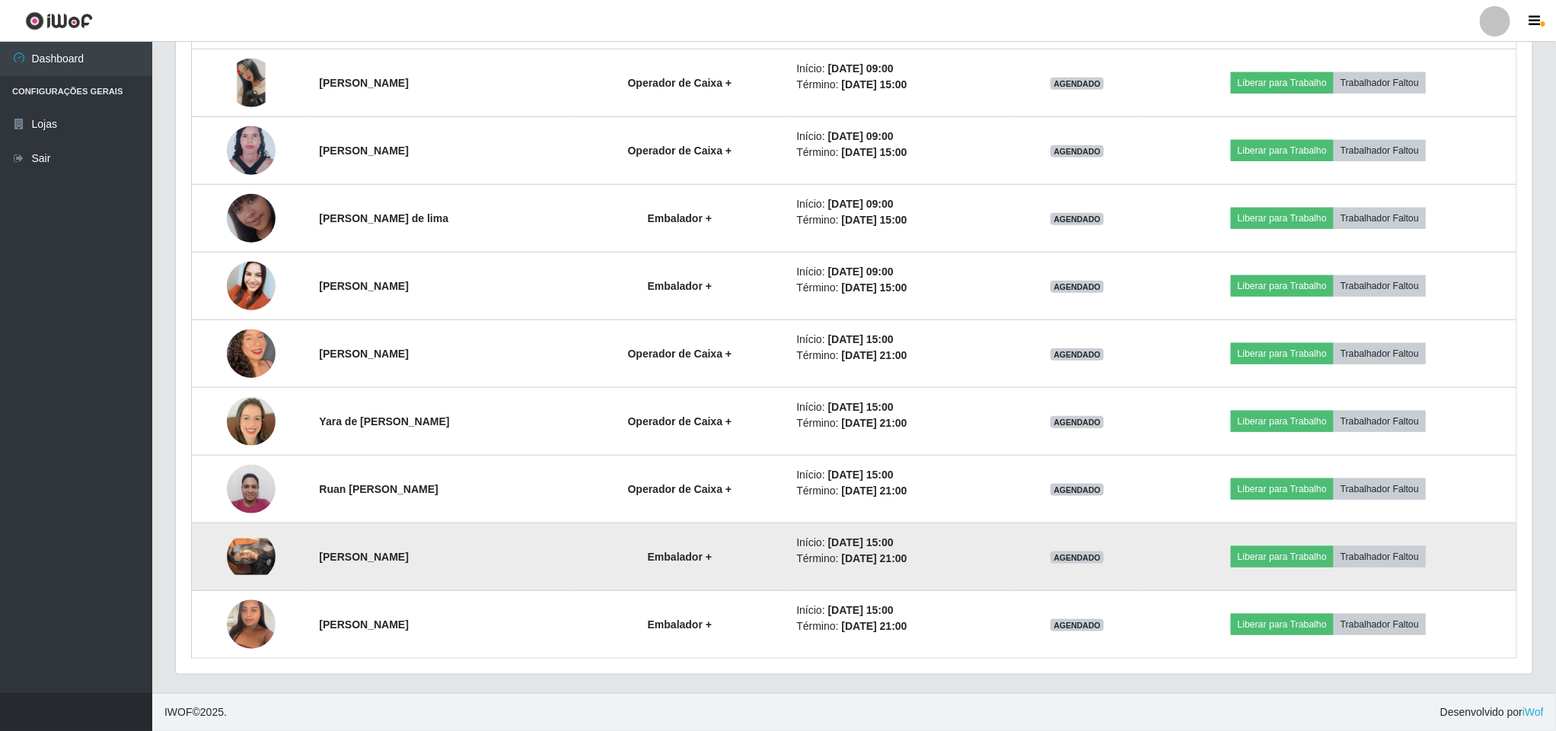
click at [237, 566] on img at bounding box center [251, 557] width 49 height 37
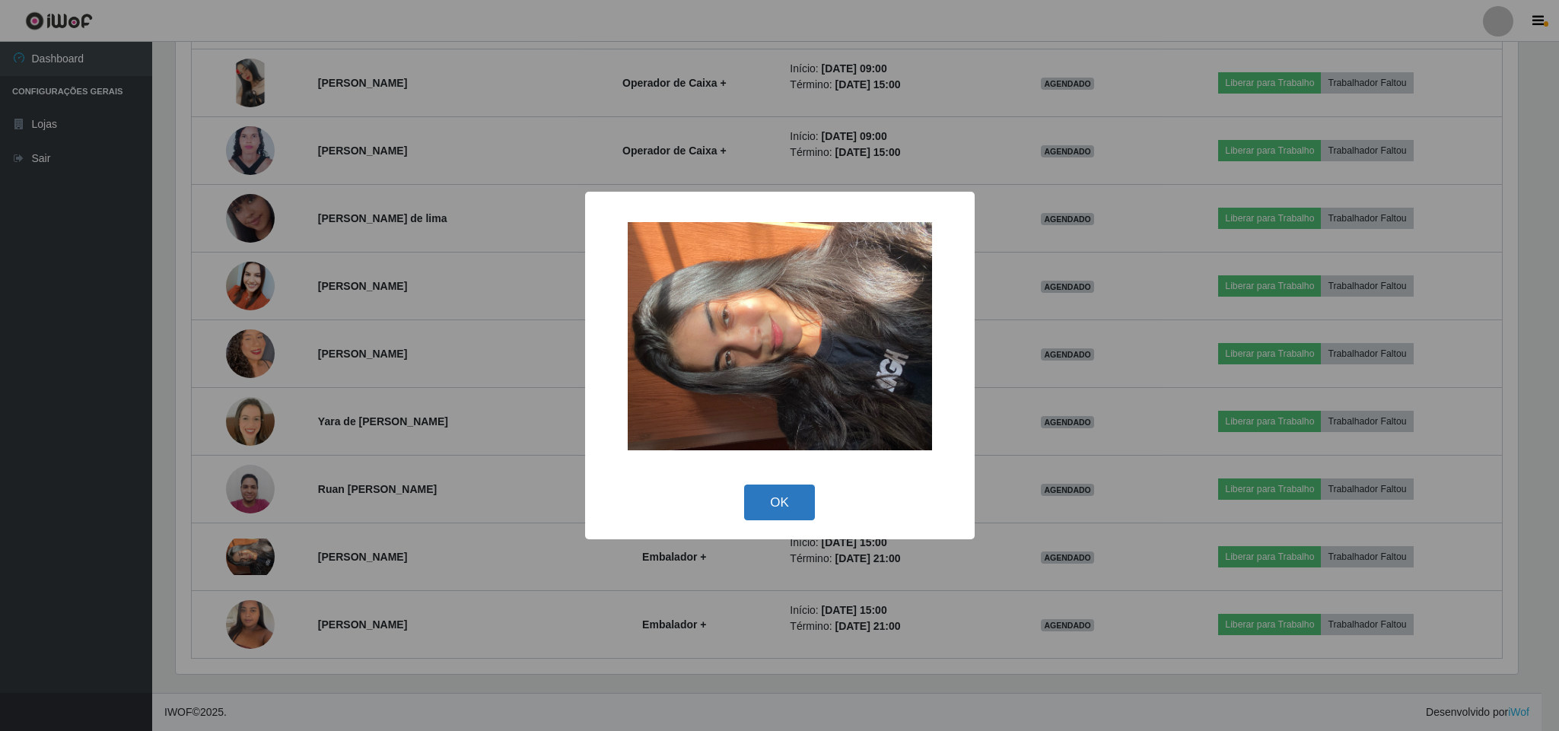
click at [753, 507] on button "OK" at bounding box center [779, 503] width 71 height 36
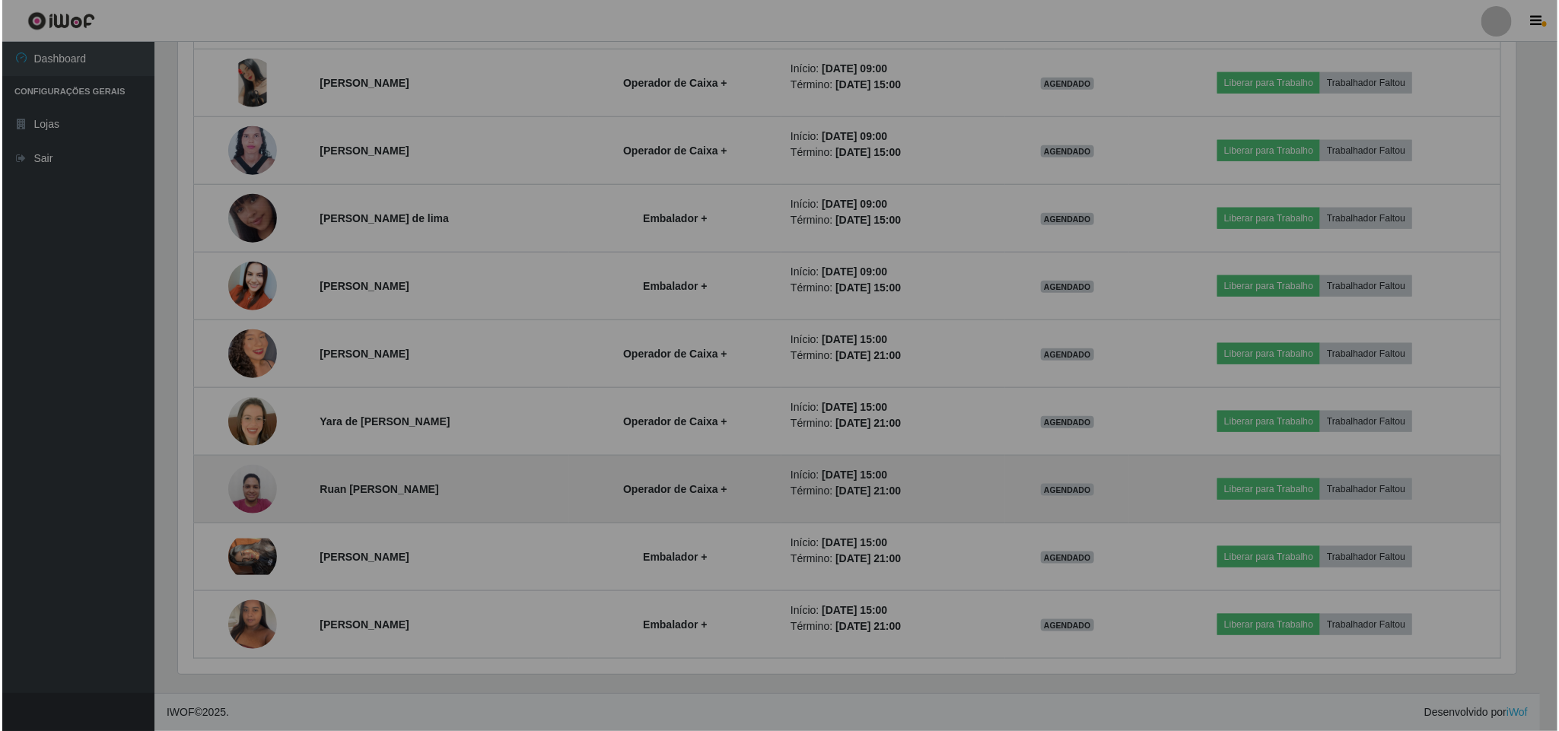
scroll to position [317, 1355]
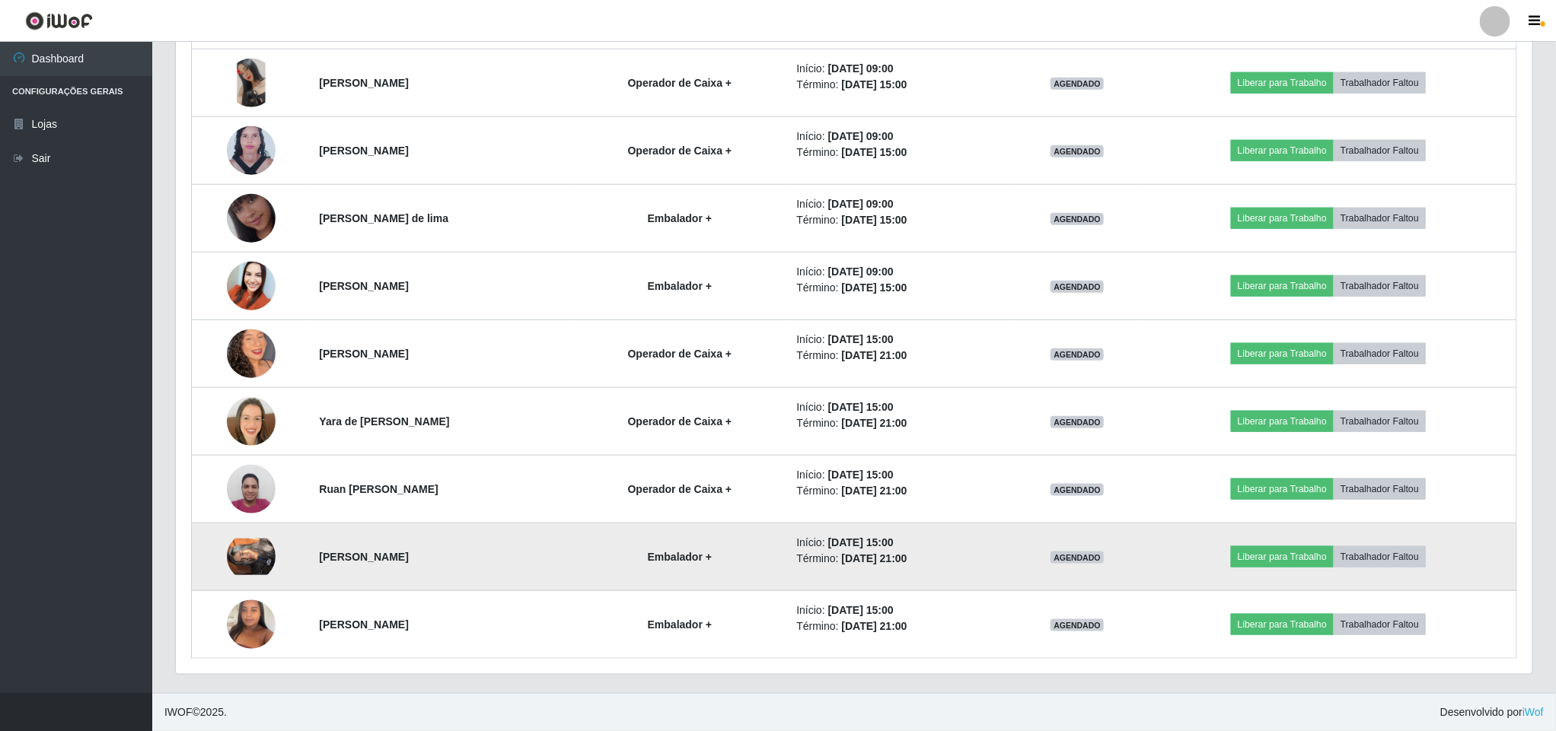
click at [253, 567] on img at bounding box center [251, 557] width 49 height 37
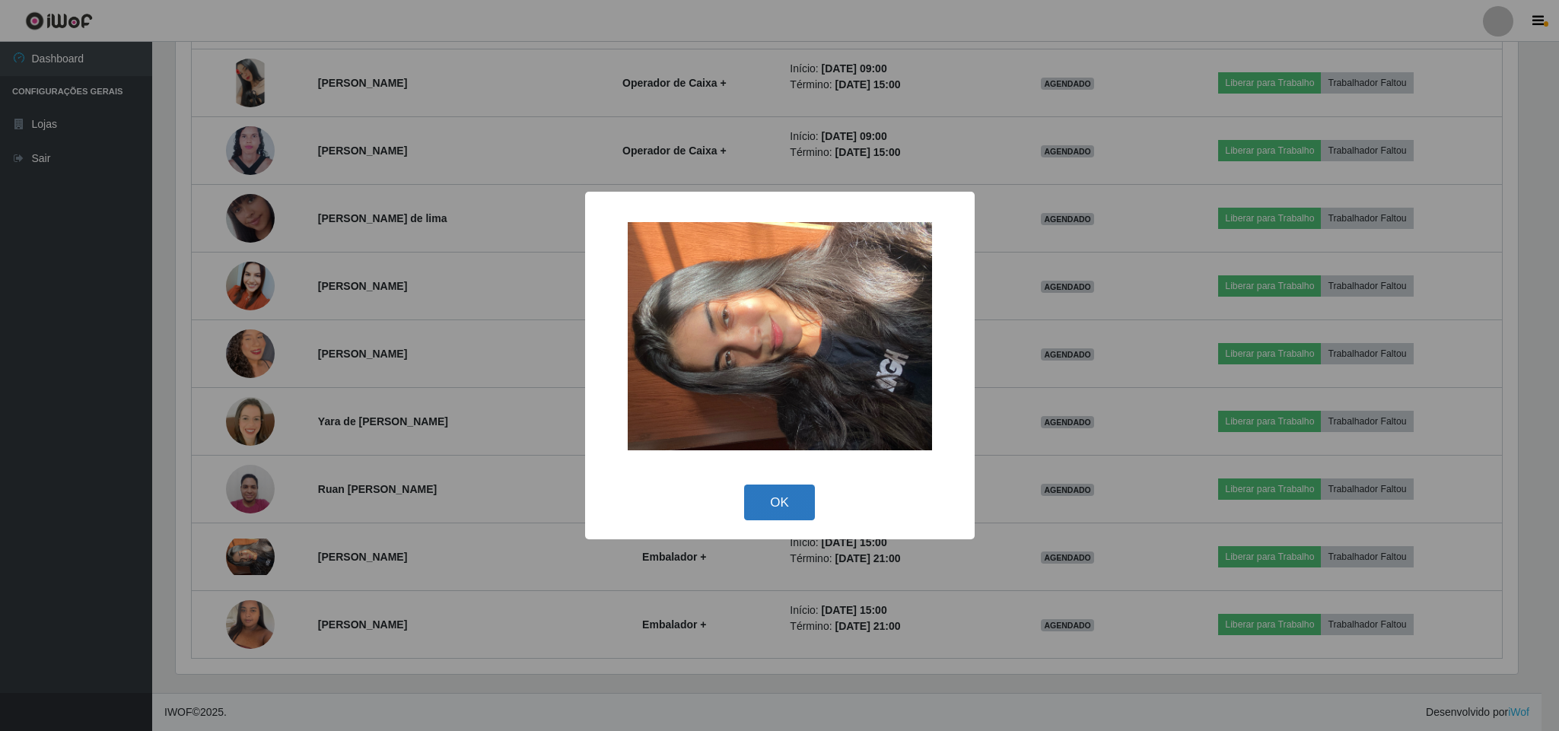
click at [795, 492] on button "OK" at bounding box center [779, 503] width 71 height 36
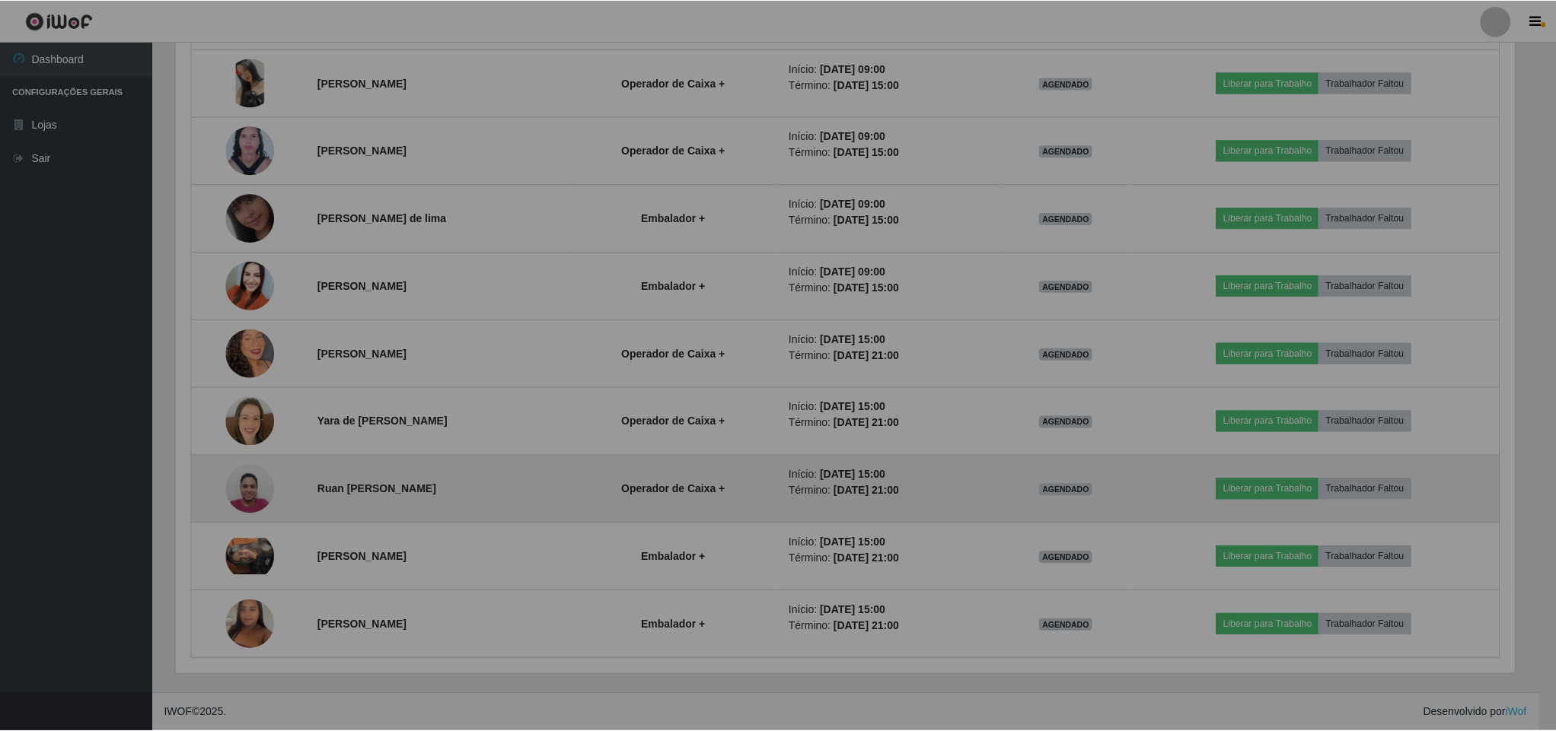
scroll to position [317, 1355]
